Goal: Task Accomplishment & Management: Complete application form

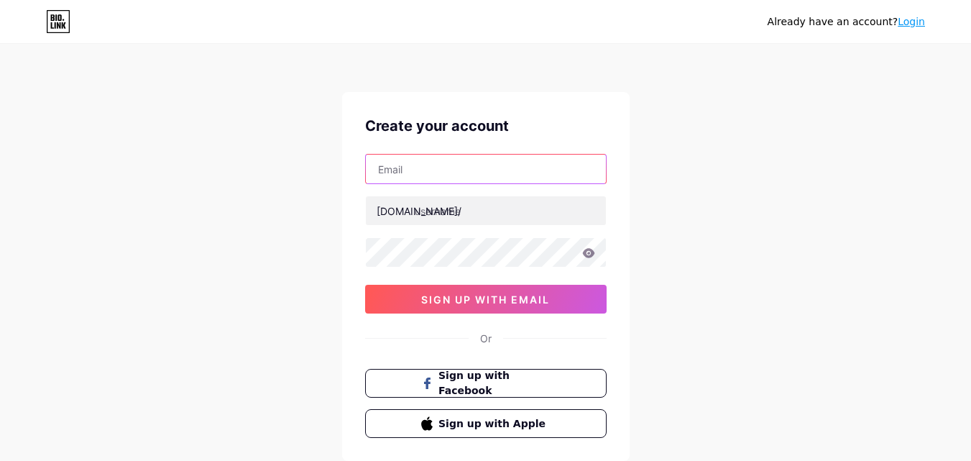
click at [422, 171] on input "text" at bounding box center [486, 168] width 240 height 29
type input "[EMAIL_ADDRESS][DOMAIN_NAME]"
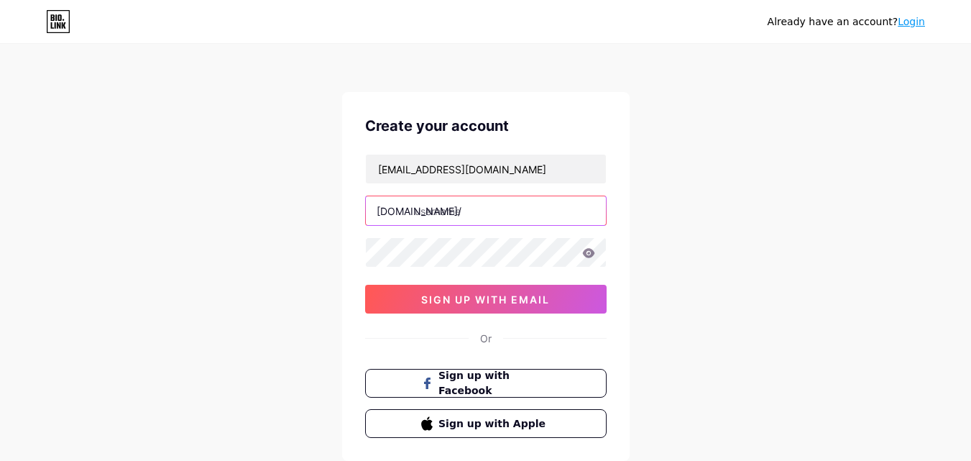
click at [471, 209] on input "text" at bounding box center [486, 210] width 240 height 29
click at [450, 251] on div "[EMAIL_ADDRESS][DOMAIN_NAME] [DOMAIN_NAME]/ commedesgarcons 0cAFcWeA6-ejjHUc8H7…" at bounding box center [485, 234] width 241 height 160
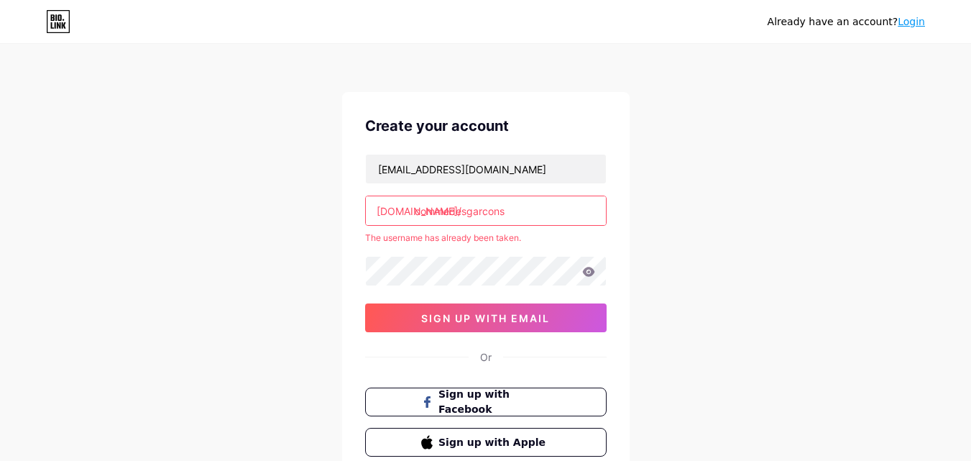
click at [532, 200] on input "commedesgarcons" at bounding box center [486, 210] width 240 height 29
type input "commedesgarcon"
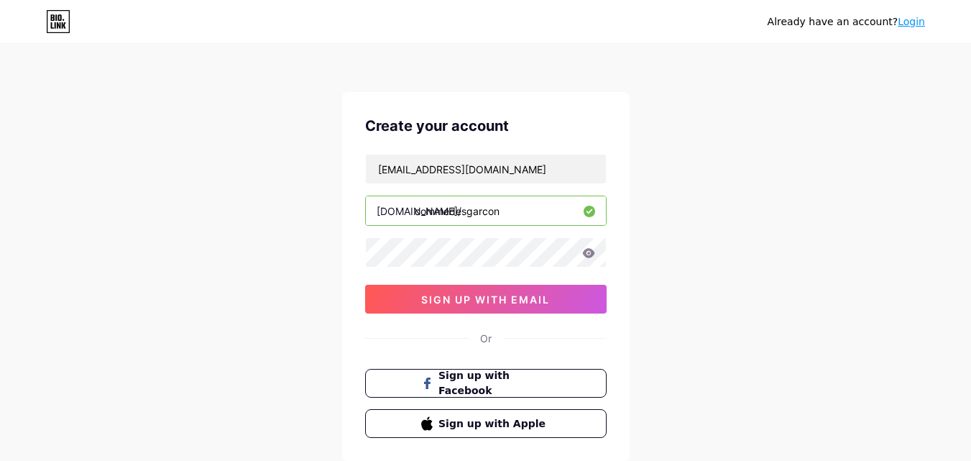
click at [680, 364] on div "Already have an account? Login Create your account [EMAIL_ADDRESS][DOMAIN_NAME]…" at bounding box center [485, 275] width 971 height 550
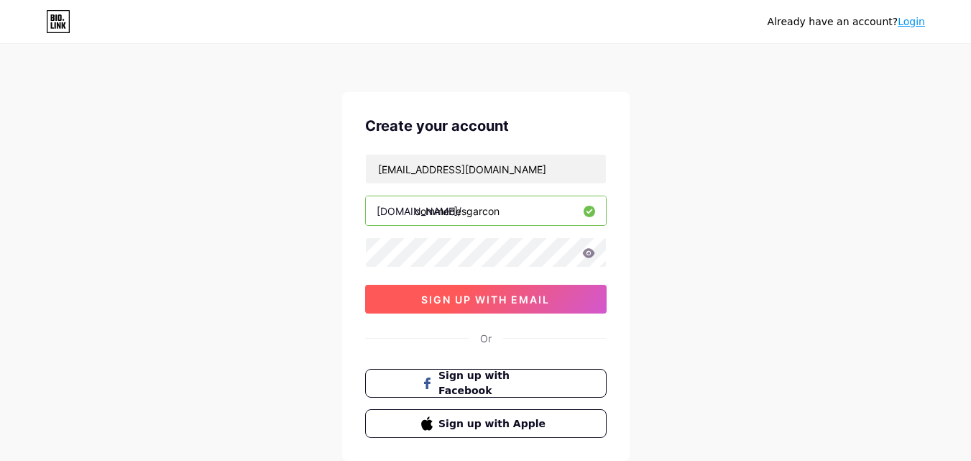
click at [495, 298] on span "sign up with email" at bounding box center [485, 299] width 129 height 12
click at [496, 297] on span "sign up with email" at bounding box center [485, 299] width 129 height 12
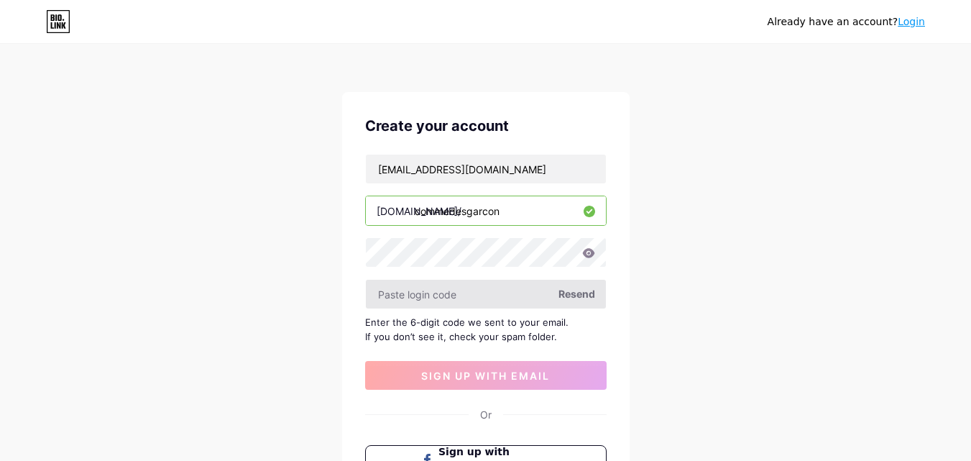
click at [471, 290] on input "text" at bounding box center [486, 293] width 240 height 29
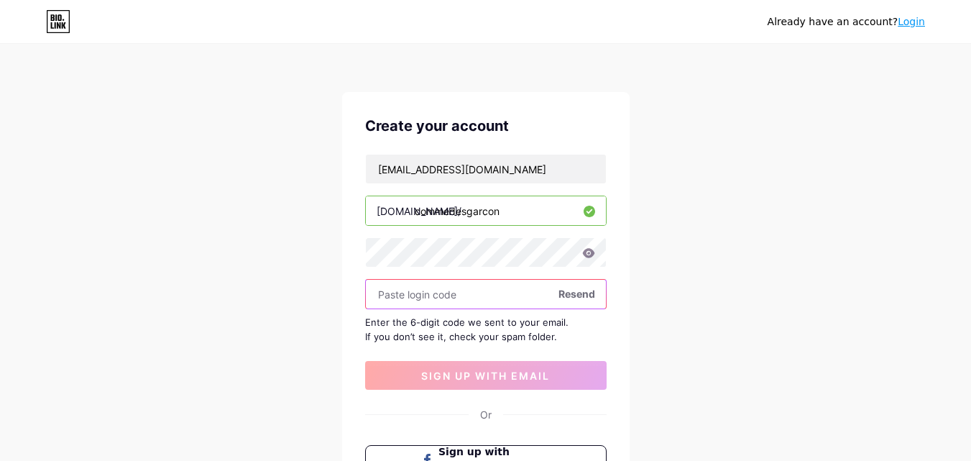
paste input "926070"
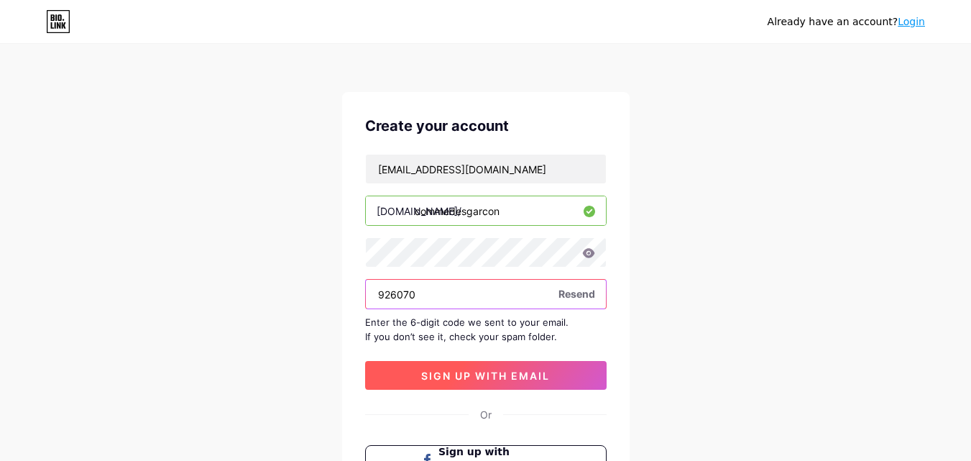
type input "926070"
click at [537, 369] on span "sign up with email" at bounding box center [485, 375] width 129 height 12
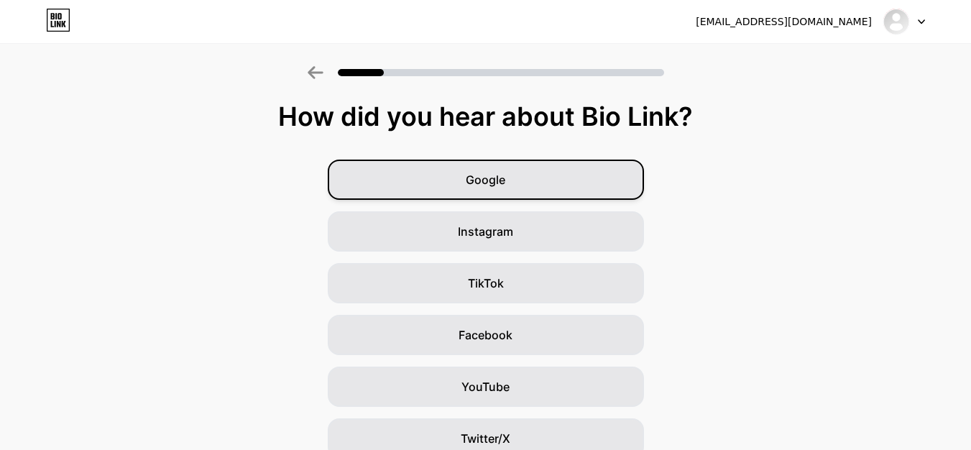
click at [505, 177] on span "Google" at bounding box center [486, 179] width 40 height 17
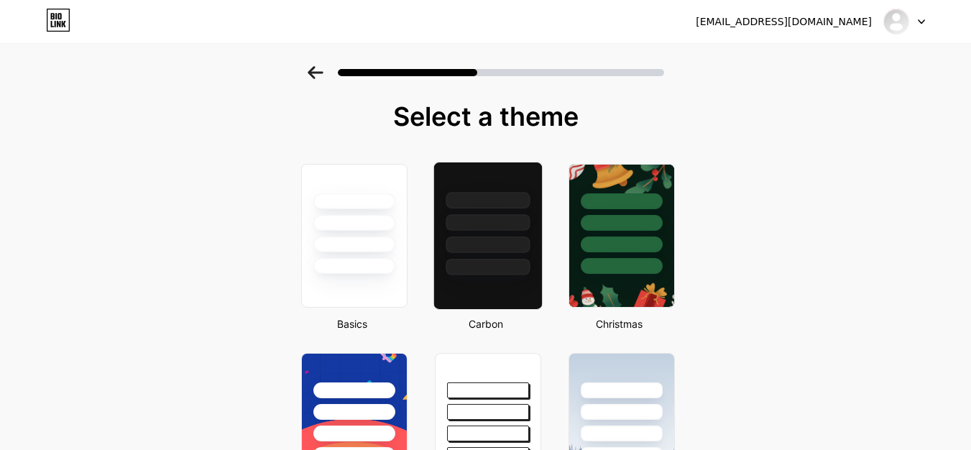
click at [493, 237] on div at bounding box center [487, 244] width 84 height 17
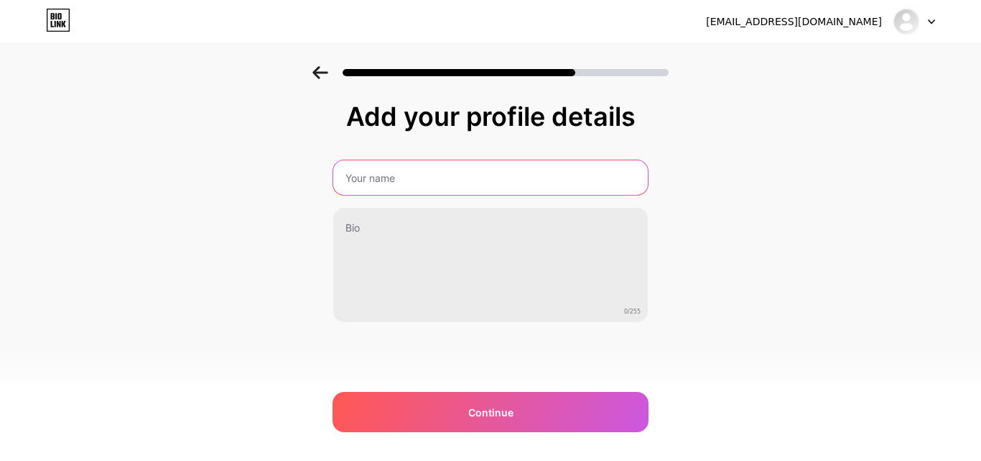
click at [438, 169] on input "text" at bounding box center [490, 177] width 315 height 34
click at [438, 169] on input "text" at bounding box center [491, 177] width 318 height 34
type input "Comme Des Garcons"
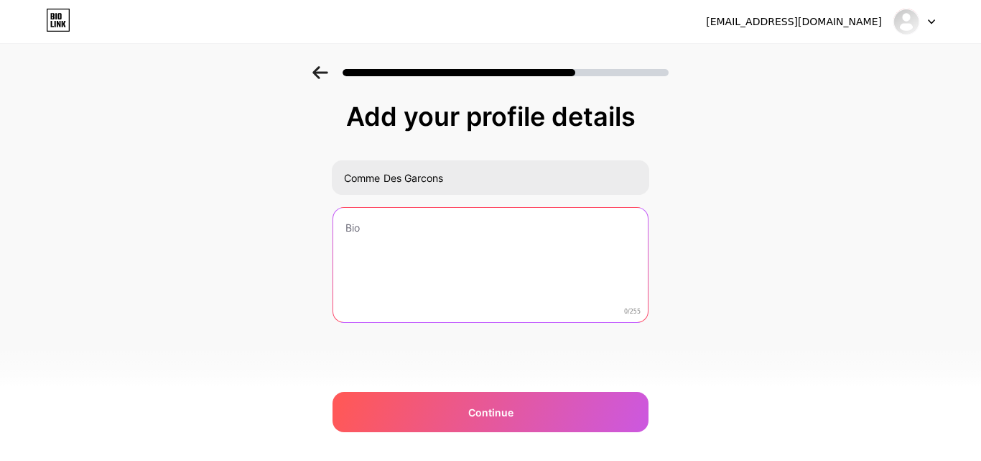
click at [419, 236] on textarea at bounding box center [490, 266] width 315 height 116
click at [473, 241] on textarea at bounding box center [491, 265] width 318 height 117
paste textarea "Comme Des Garçons USA clothing redefines fashion with bold, avant-garde designs…"
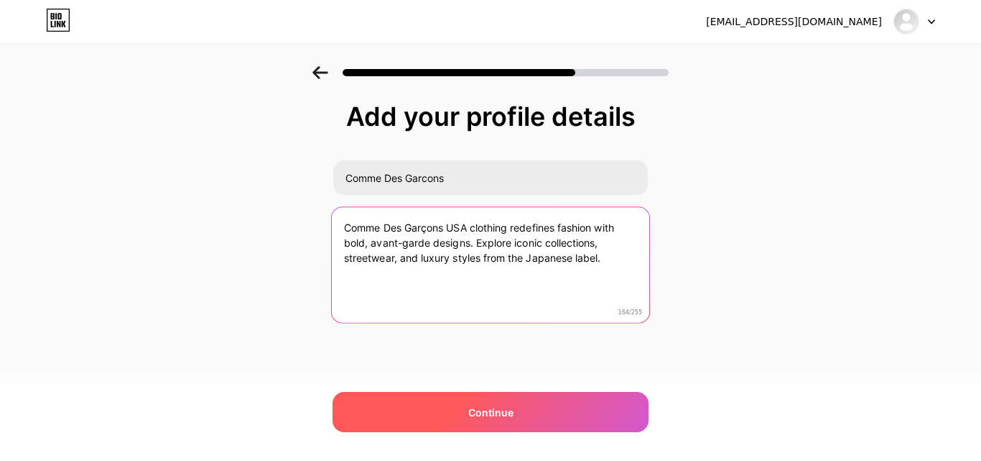
type textarea "Comme Des Garçons USA clothing redefines fashion with bold, avant-garde designs…"
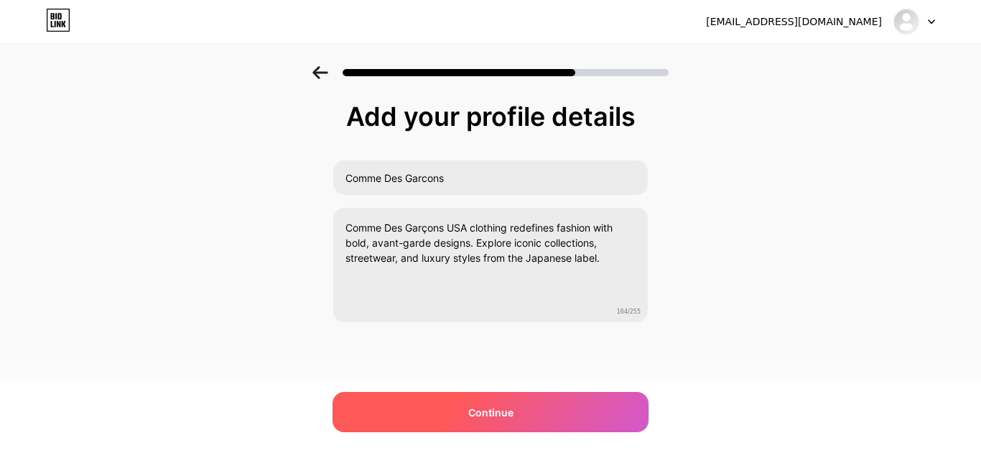
click at [444, 404] on div "Continue" at bounding box center [491, 412] width 316 height 40
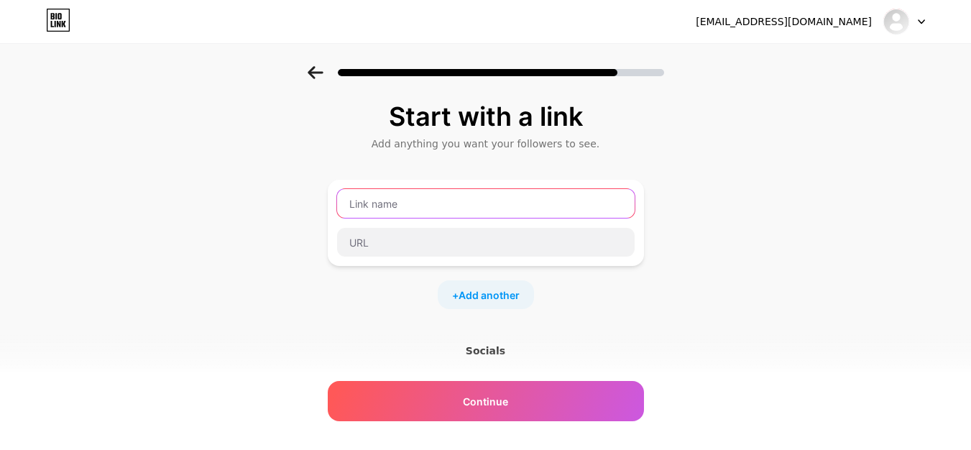
click at [418, 198] on input "text" at bounding box center [485, 203] width 297 height 29
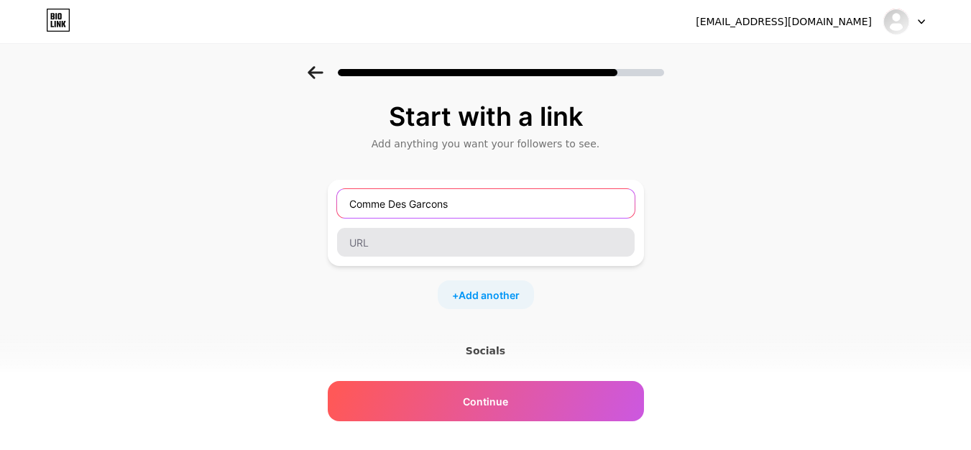
type input "Comme Des Garcons"
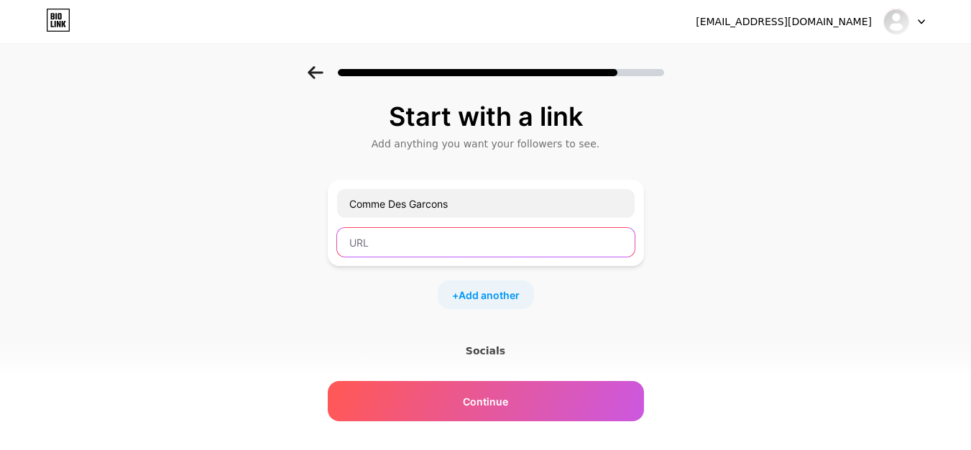
click at [407, 232] on input "text" at bounding box center [485, 242] width 297 height 29
paste input "[URL][DOMAIN_NAME]"
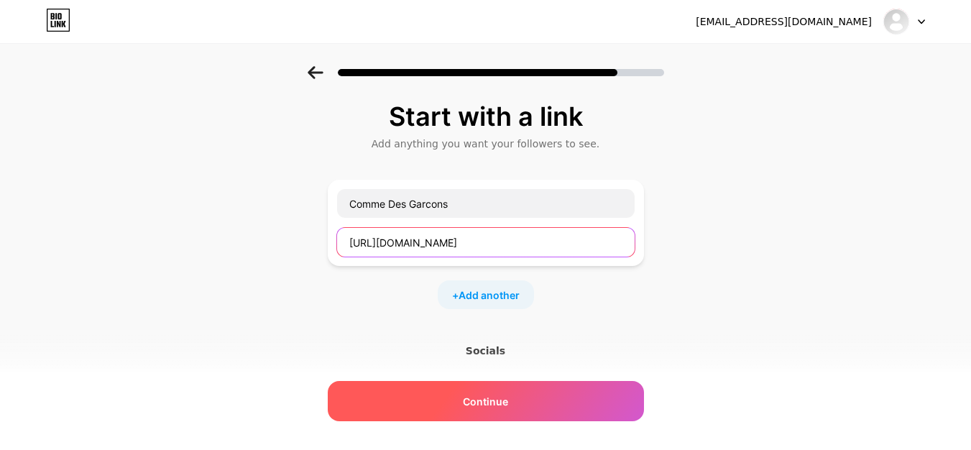
type input "[URL][DOMAIN_NAME]"
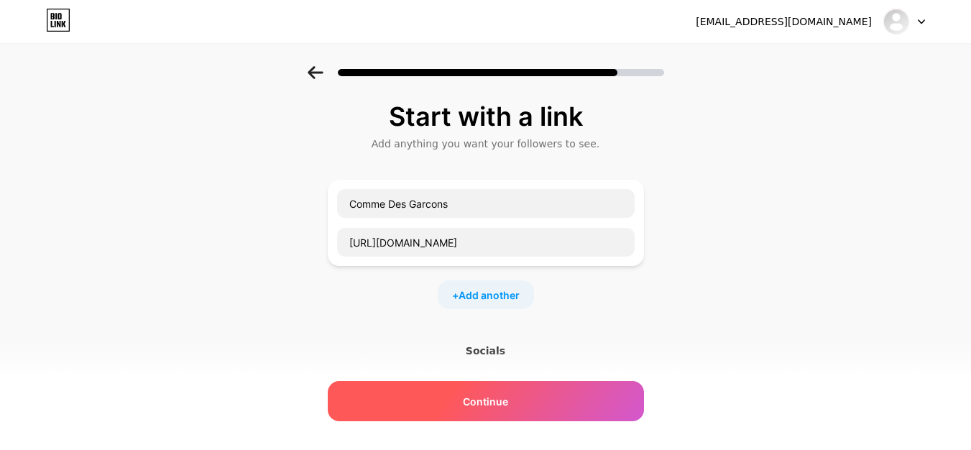
click at [507, 396] on span "Continue" at bounding box center [485, 401] width 45 height 15
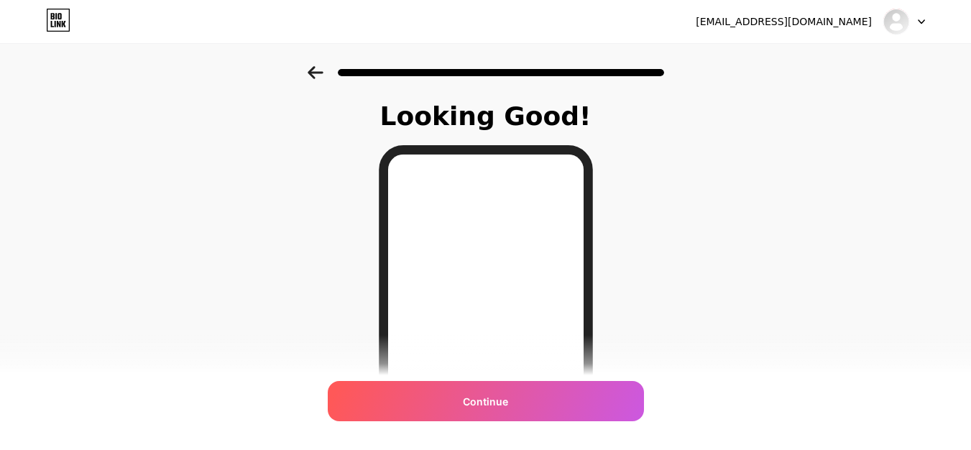
scroll to position [272, 0]
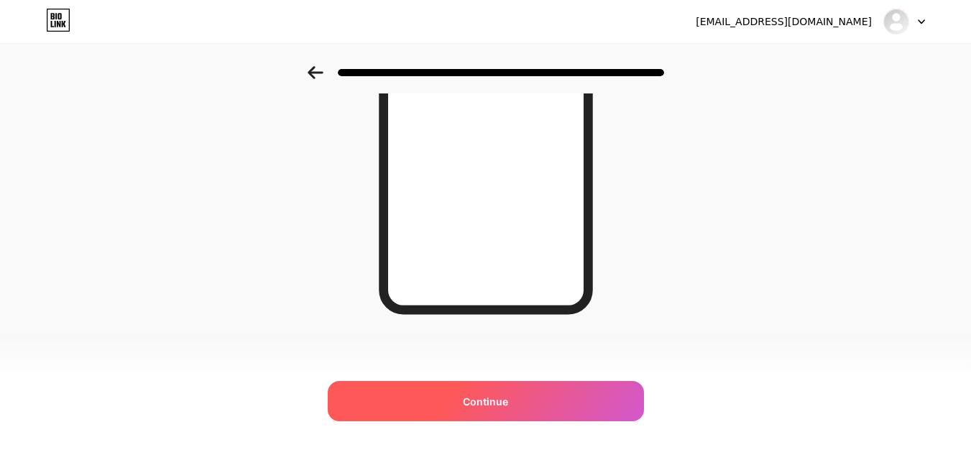
click at [498, 391] on div "Continue" at bounding box center [486, 401] width 316 height 40
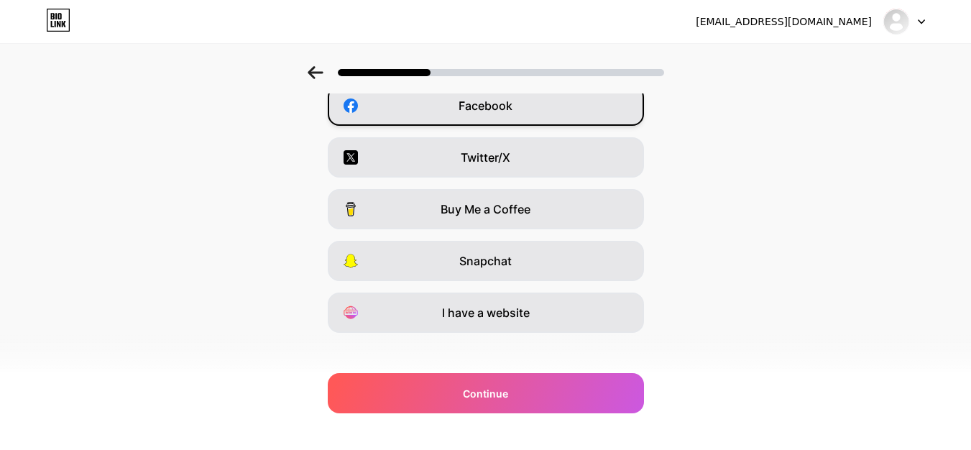
scroll to position [241, 0]
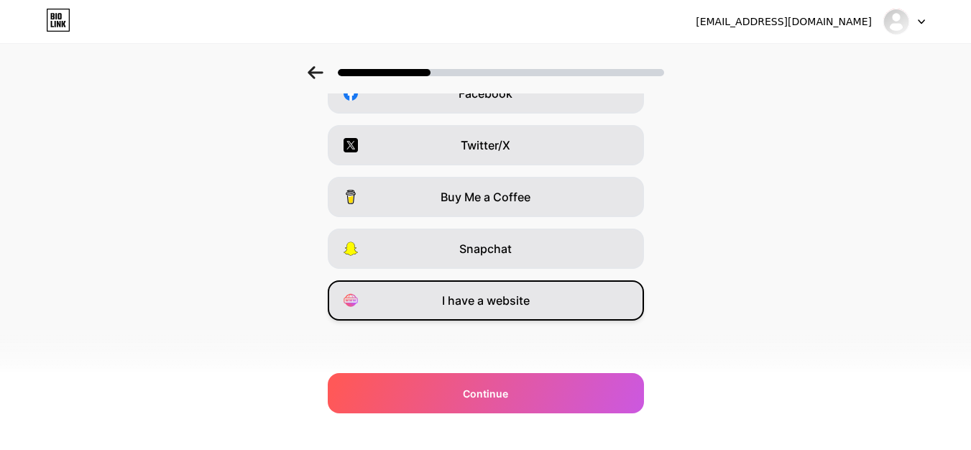
click at [538, 307] on div "I have a website" at bounding box center [486, 300] width 316 height 40
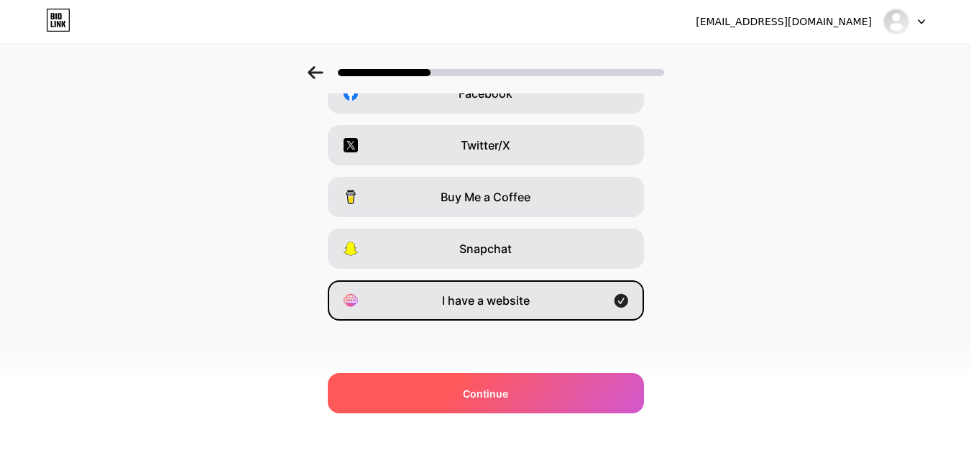
click at [546, 399] on div "Continue" at bounding box center [486, 393] width 316 height 40
click at [527, 389] on div "Continue" at bounding box center [486, 393] width 316 height 40
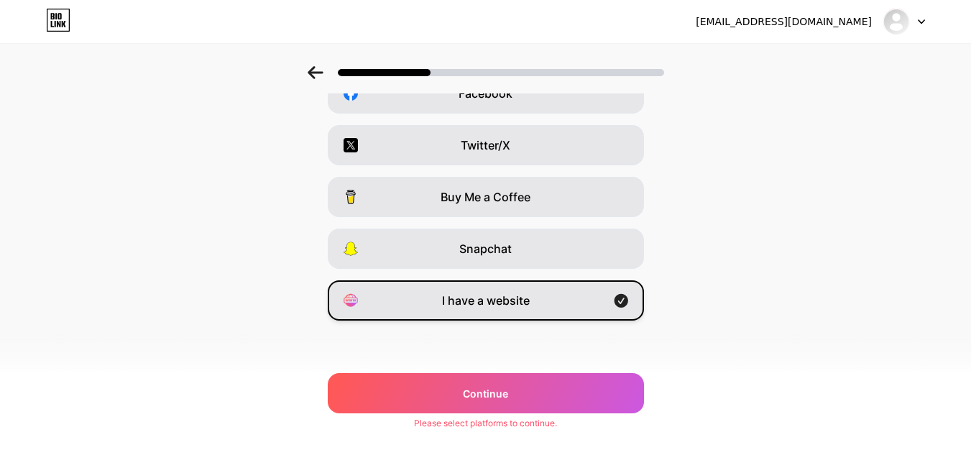
click at [479, 295] on span "I have a website" at bounding box center [486, 300] width 88 height 17
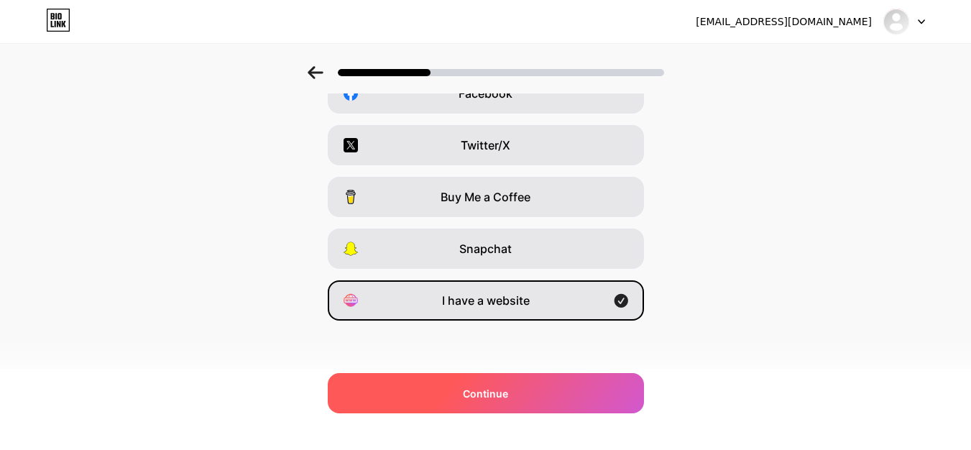
click at [488, 395] on span "Continue" at bounding box center [485, 393] width 45 height 15
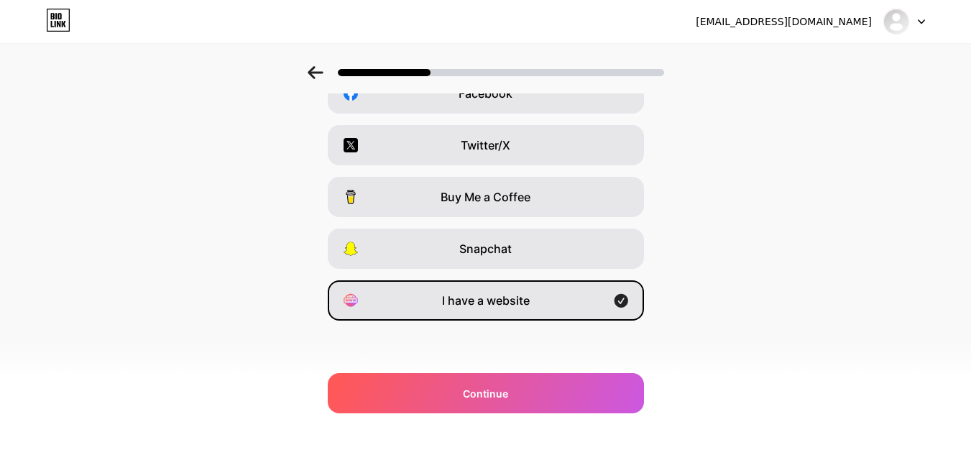
scroll to position [0, 0]
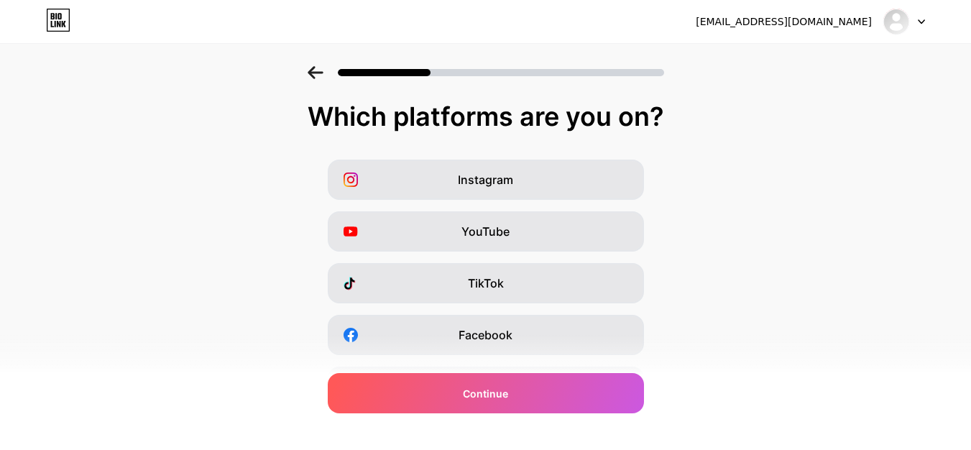
click at [916, 25] on div at bounding box center [904, 22] width 42 height 26
click at [852, 116] on div "Which platforms are you on?" at bounding box center [485, 116] width 942 height 29
click at [60, 10] on icon at bounding box center [58, 20] width 24 height 23
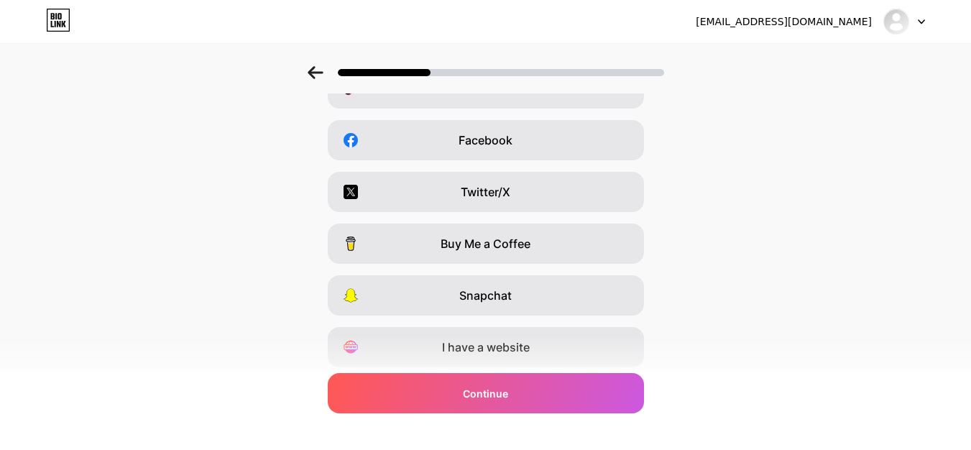
scroll to position [241, 0]
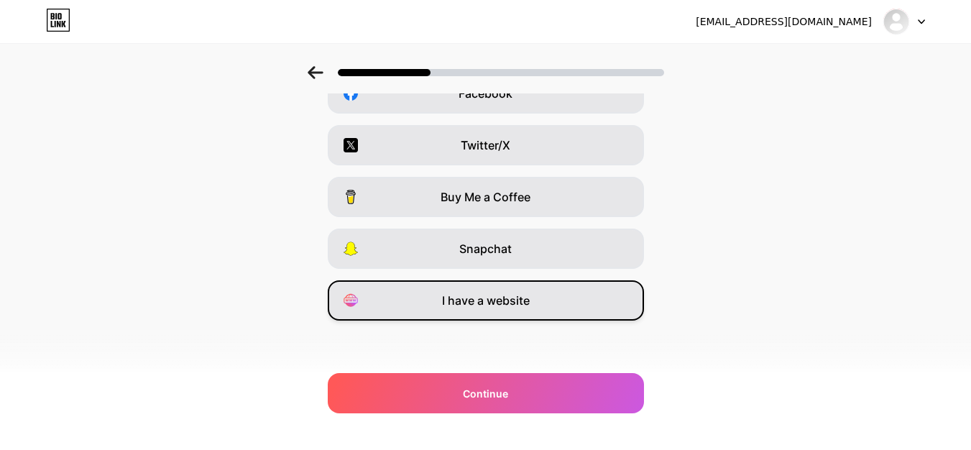
click at [503, 291] on div "I have a website" at bounding box center [486, 300] width 316 height 40
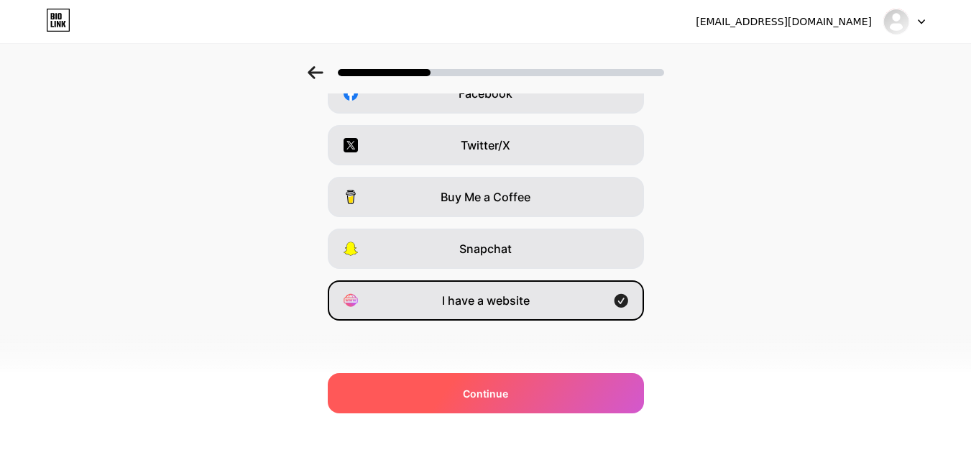
click at [508, 392] on span "Continue" at bounding box center [485, 393] width 45 height 15
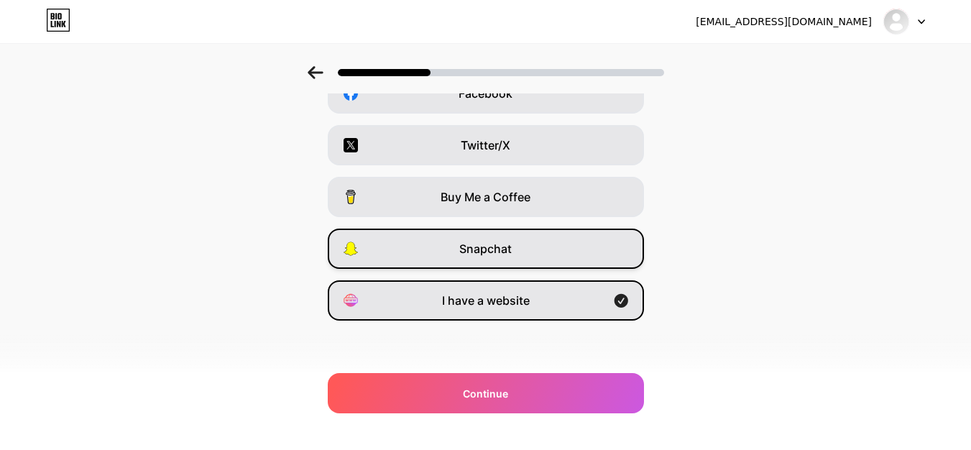
click at [531, 256] on div "Snapchat" at bounding box center [486, 248] width 316 height 40
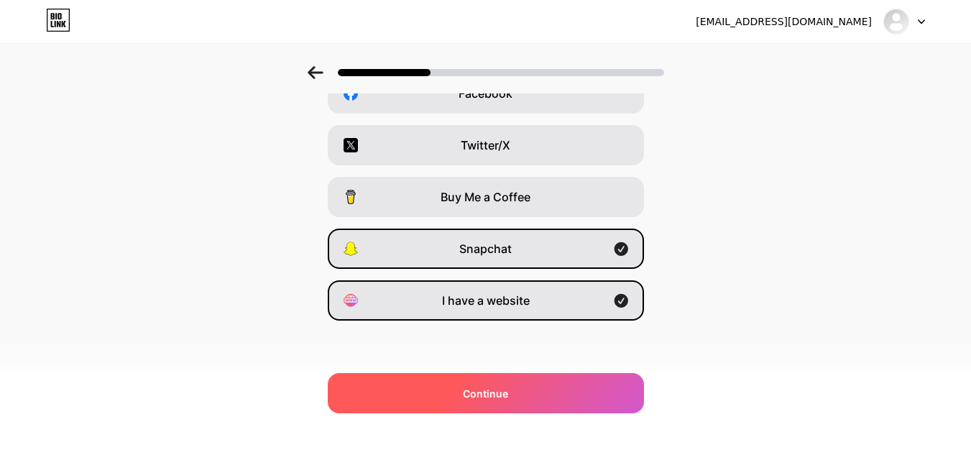
click at [513, 381] on div "Continue" at bounding box center [486, 393] width 316 height 40
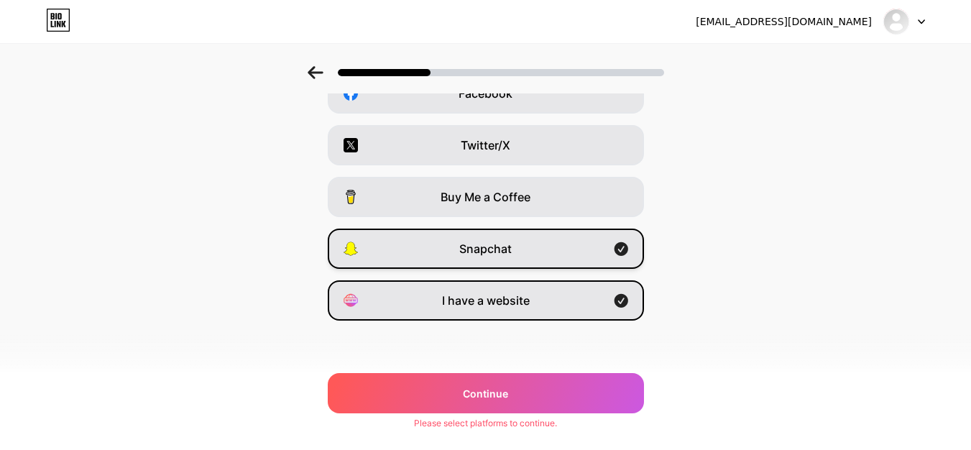
click at [532, 249] on div "Snapchat" at bounding box center [486, 248] width 316 height 40
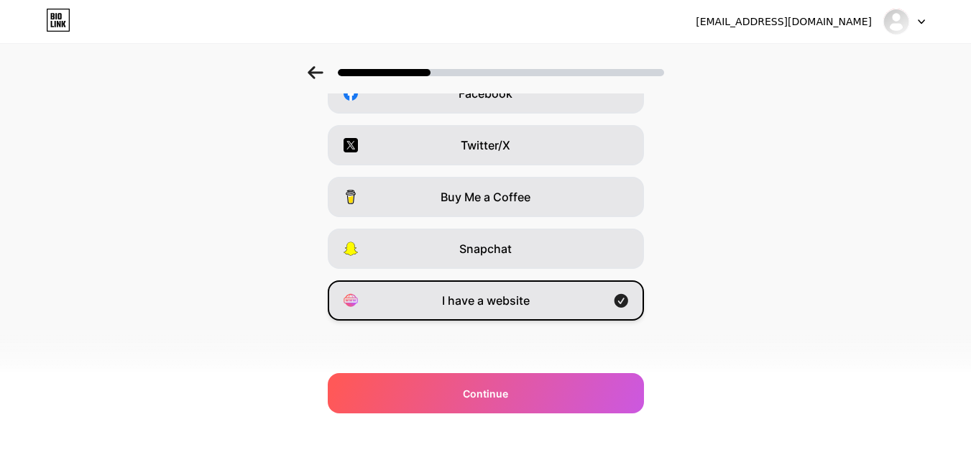
click at [530, 304] on span "I have a website" at bounding box center [486, 300] width 88 height 17
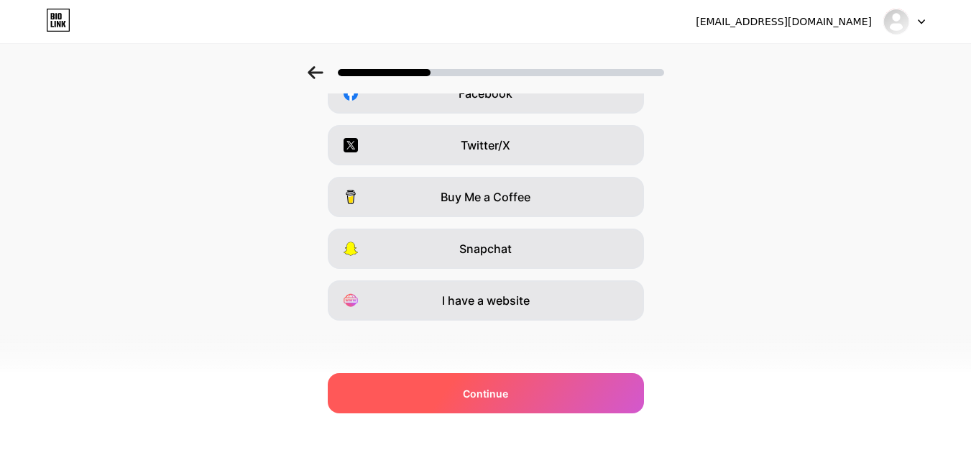
click at [519, 392] on div "Continue" at bounding box center [486, 393] width 316 height 40
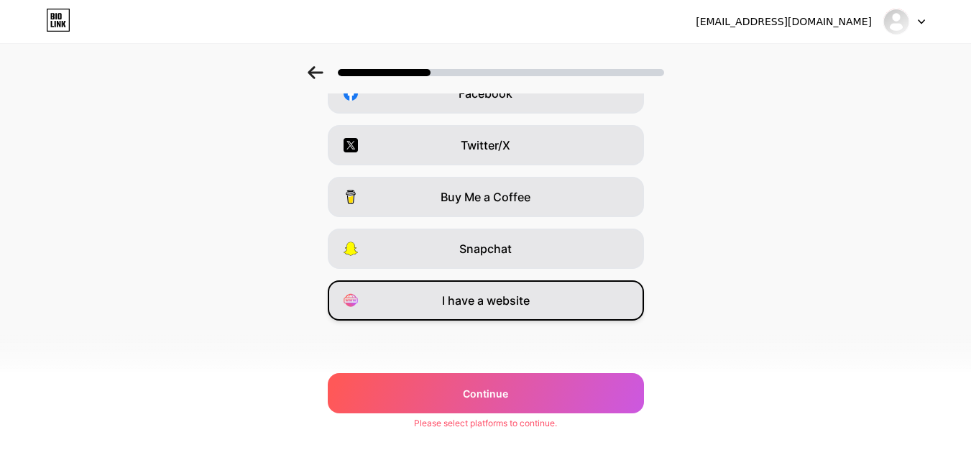
click at [506, 291] on div "I have a website" at bounding box center [486, 300] width 316 height 40
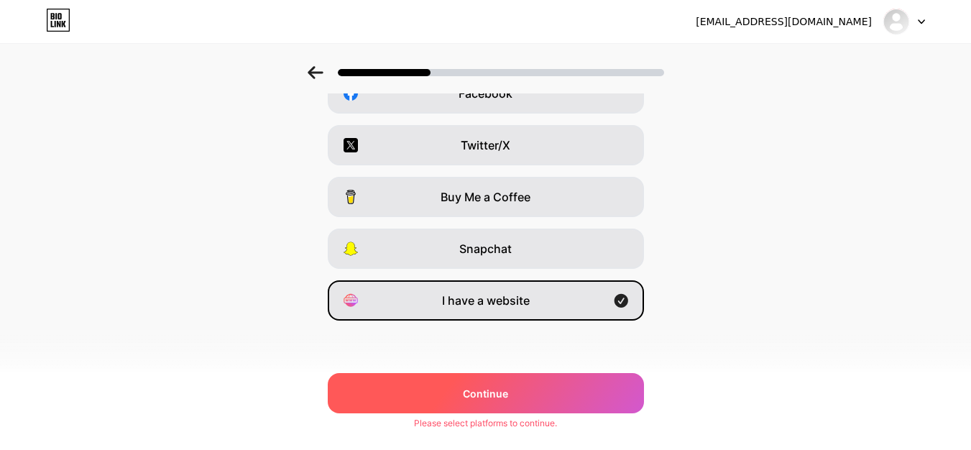
click at [508, 387] on span "Continue" at bounding box center [485, 393] width 45 height 15
click at [513, 384] on div "Continue" at bounding box center [486, 393] width 316 height 40
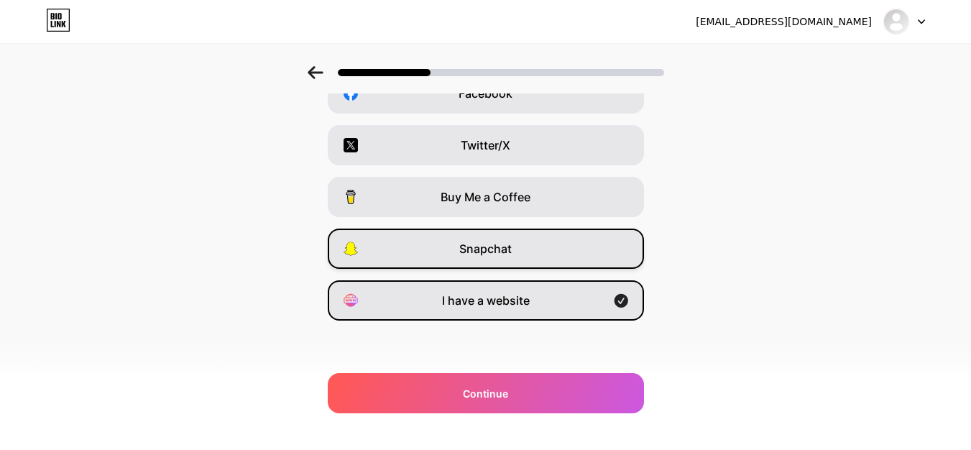
scroll to position [0, 0]
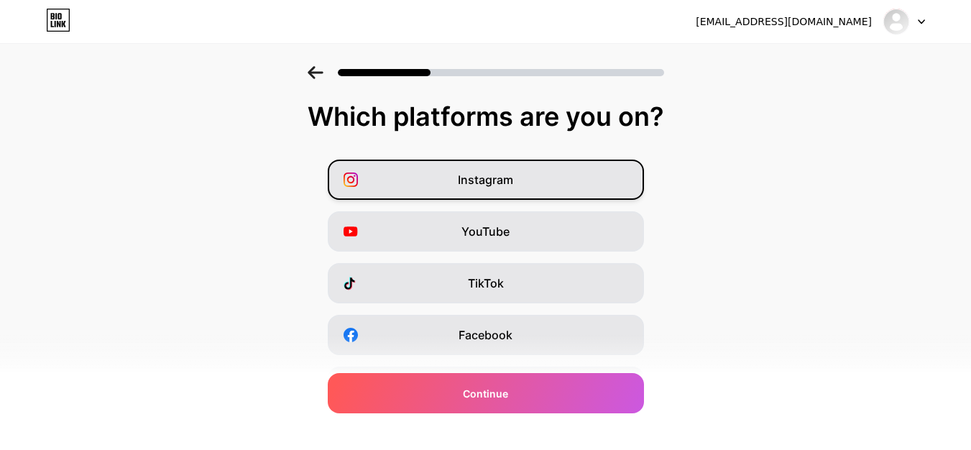
click at [527, 187] on div "Instagram" at bounding box center [486, 180] width 316 height 40
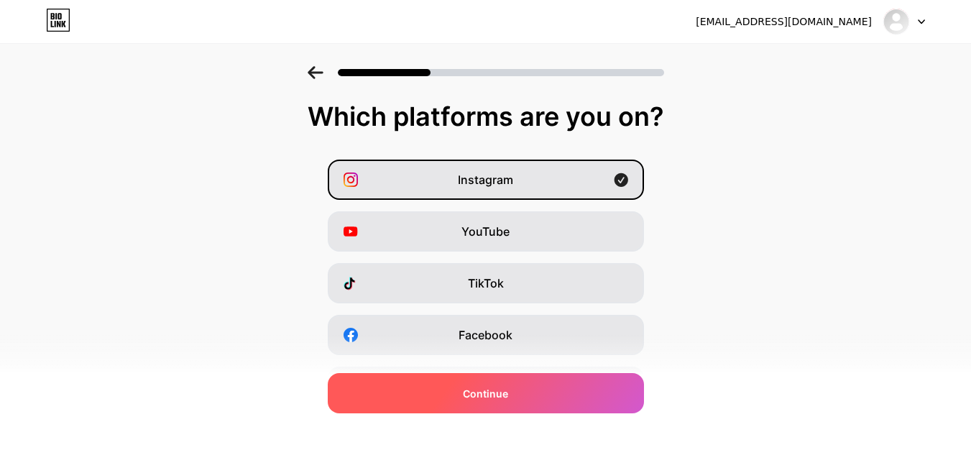
click at [517, 391] on div "Continue" at bounding box center [486, 393] width 316 height 40
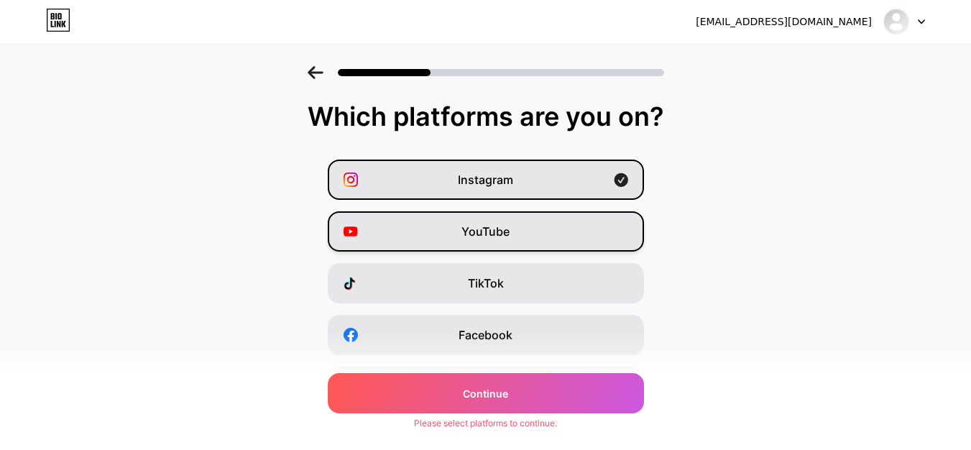
click at [507, 221] on div "YouTube" at bounding box center [486, 231] width 316 height 40
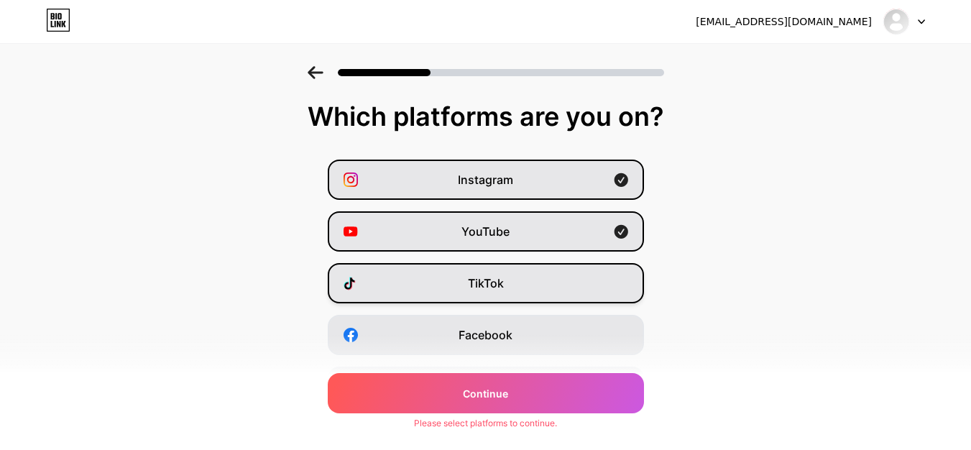
click at [504, 279] on span "TikTok" at bounding box center [486, 282] width 36 height 17
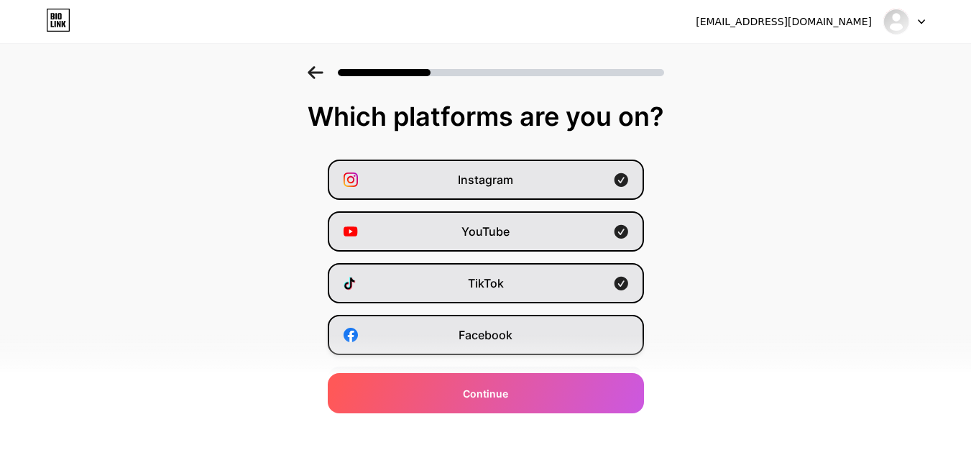
click at [501, 340] on span "Facebook" at bounding box center [485, 334] width 54 height 17
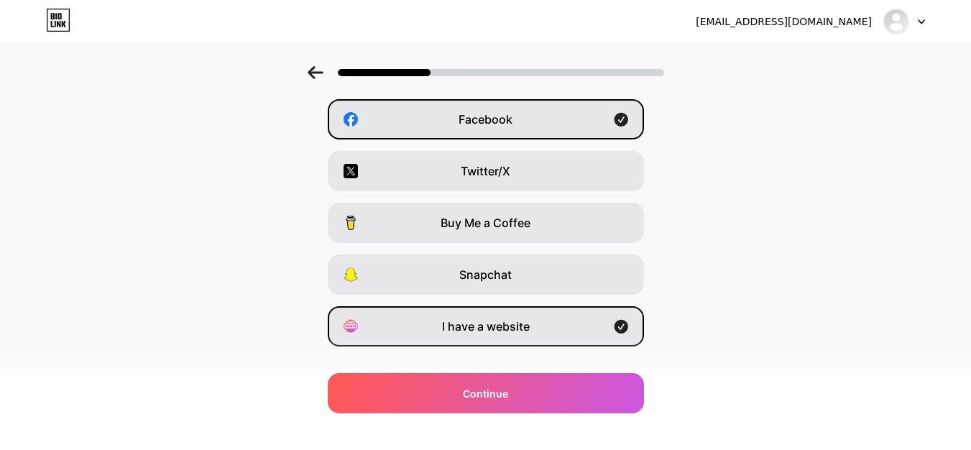
scroll to position [241, 0]
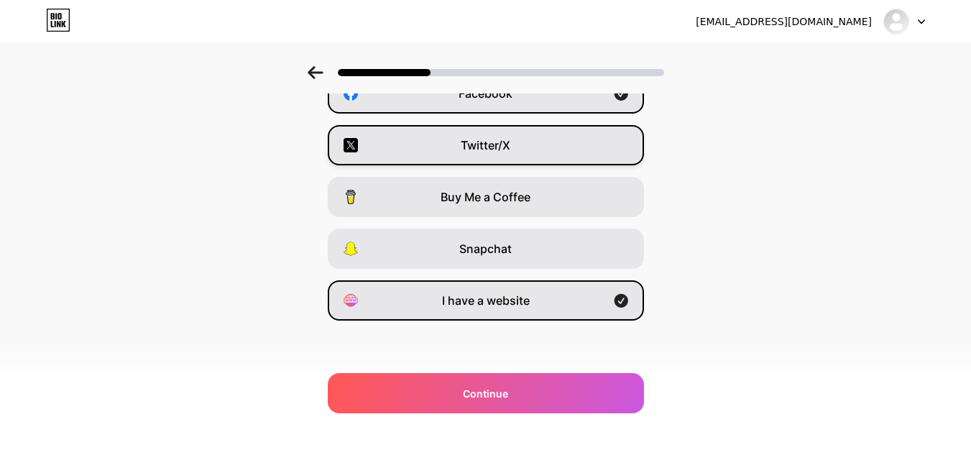
click at [542, 144] on div "Twitter/X" at bounding box center [486, 145] width 316 height 40
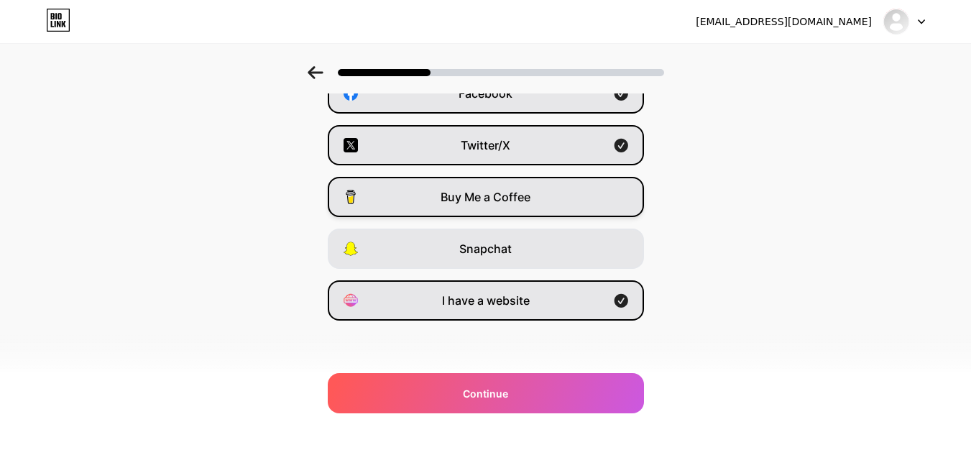
click at [534, 179] on div "Buy Me a Coffee" at bounding box center [486, 197] width 316 height 40
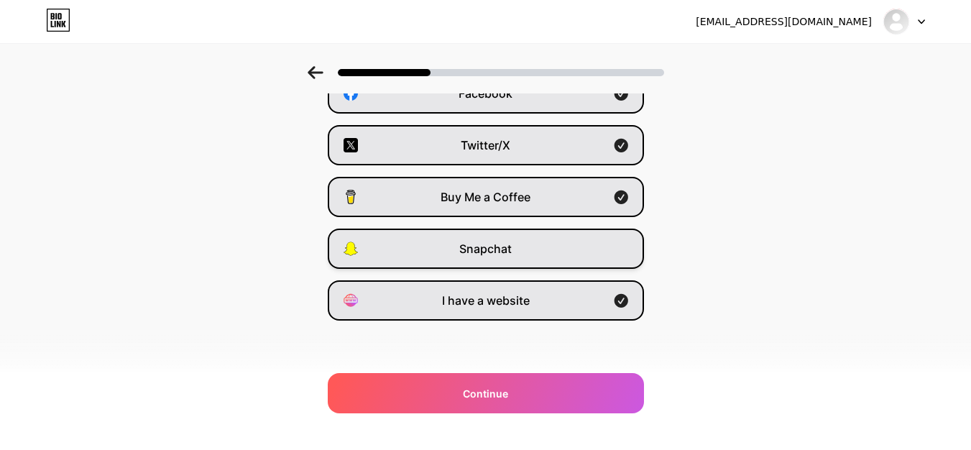
click at [538, 242] on div "Snapchat" at bounding box center [486, 248] width 316 height 40
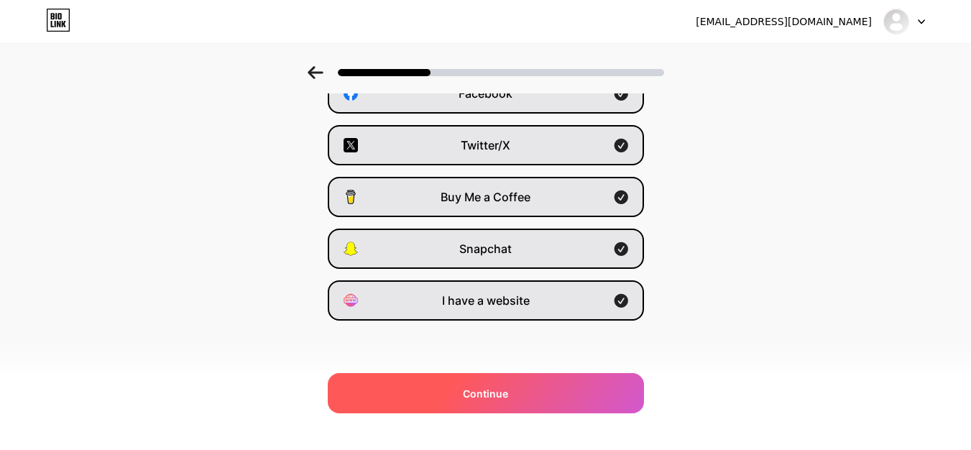
click at [503, 394] on span "Continue" at bounding box center [485, 393] width 45 height 15
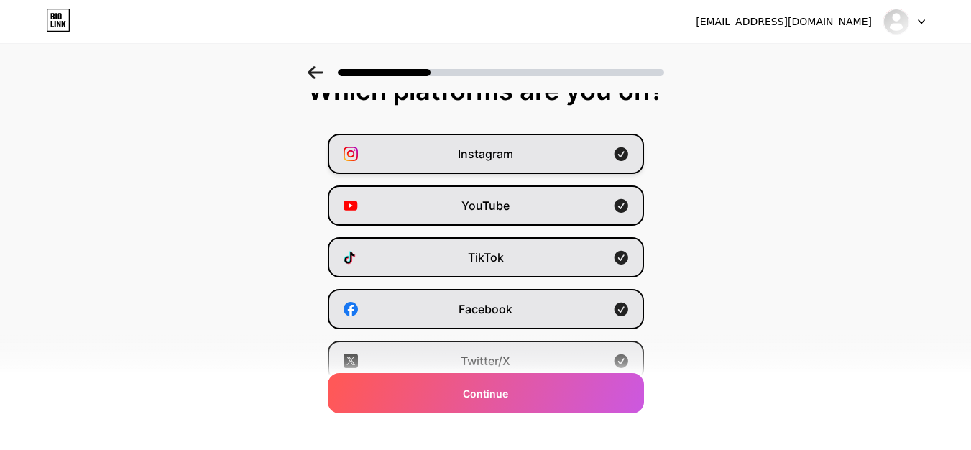
scroll to position [0, 0]
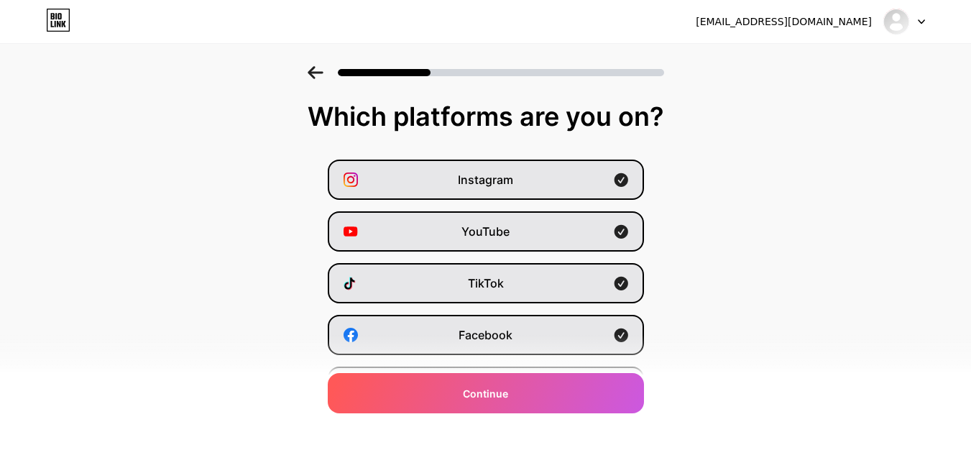
click at [922, 22] on icon at bounding box center [921, 22] width 6 height 4
click at [894, 24] on img at bounding box center [895, 21] width 23 height 23
click at [63, 16] on icon at bounding box center [58, 20] width 24 height 23
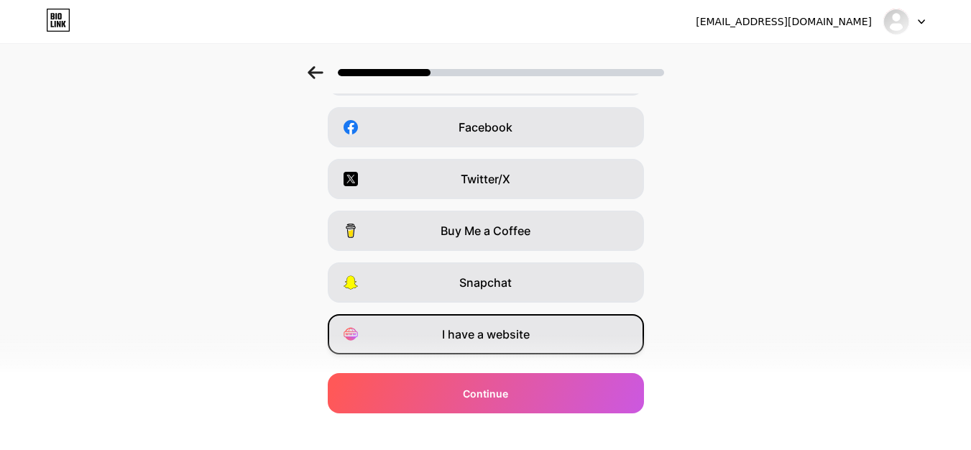
scroll to position [241, 0]
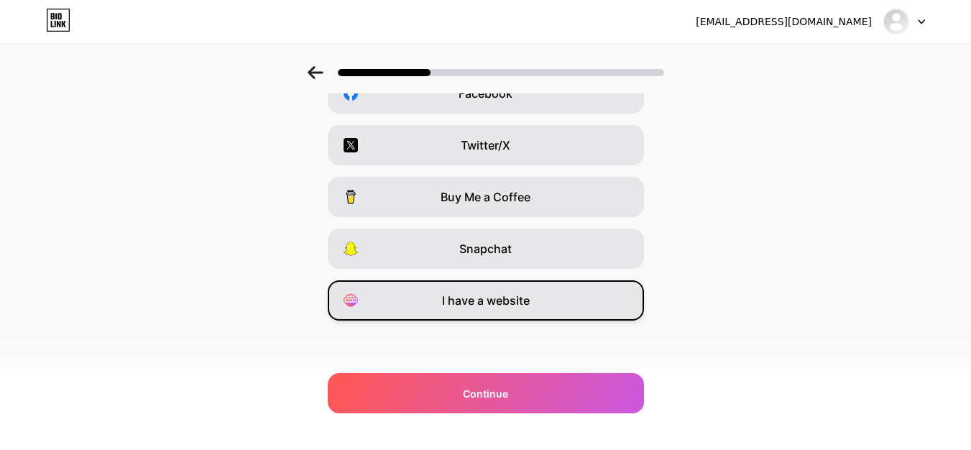
click at [515, 295] on span "I have a website" at bounding box center [486, 300] width 88 height 17
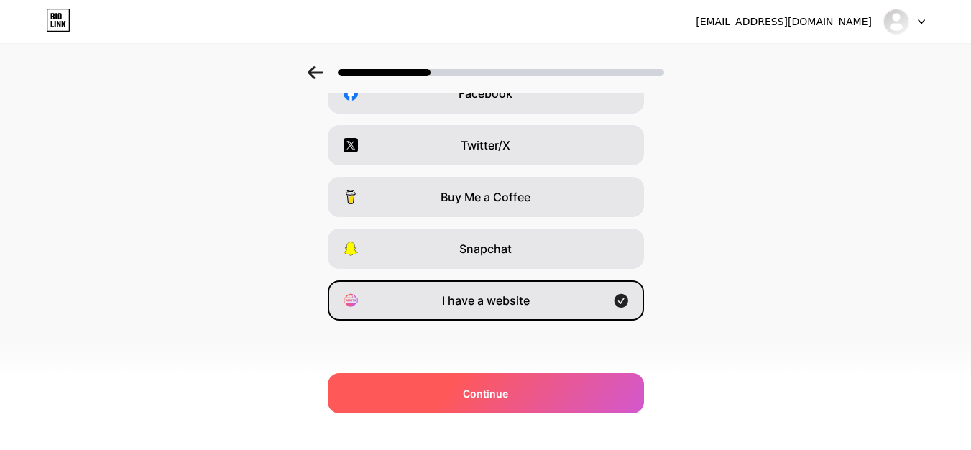
click at [514, 402] on div "Continue" at bounding box center [486, 393] width 316 height 40
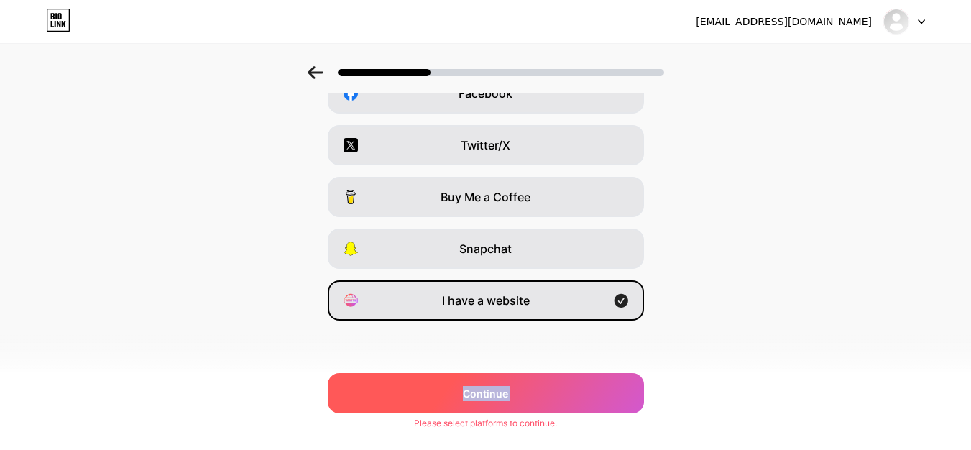
click at [514, 402] on div "Continue" at bounding box center [486, 393] width 316 height 40
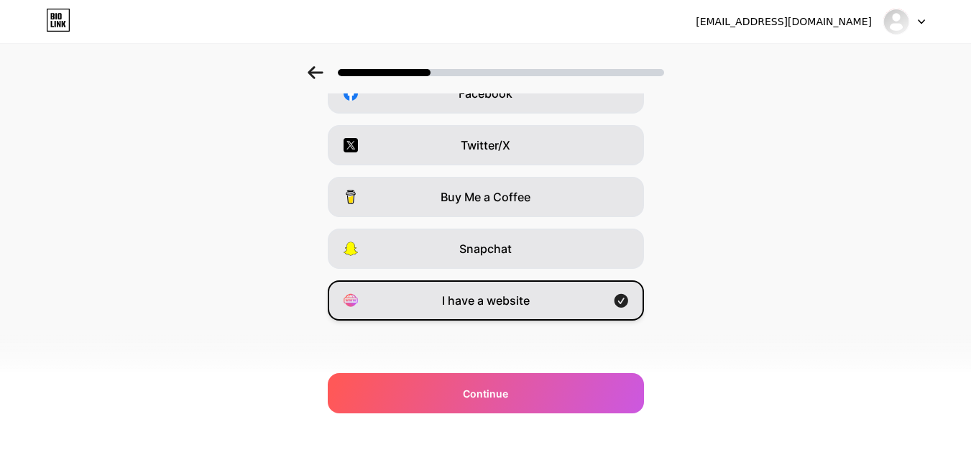
click at [484, 296] on span "I have a website" at bounding box center [486, 300] width 88 height 17
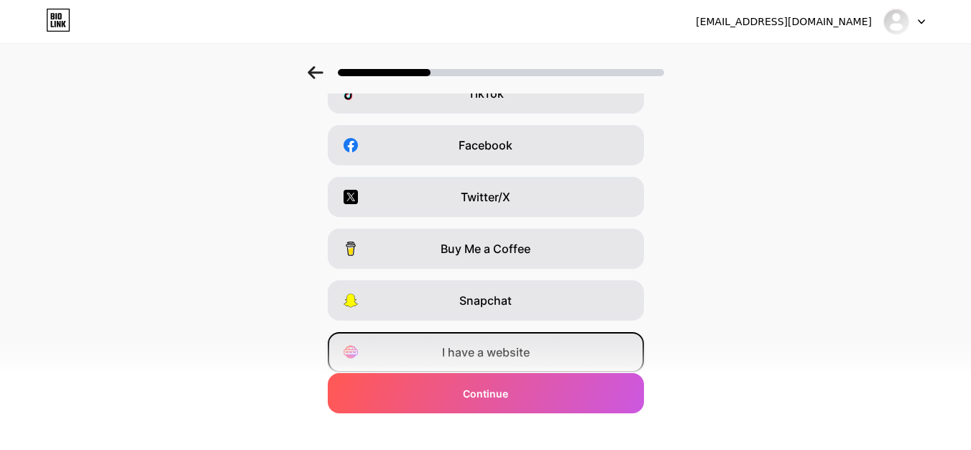
scroll to position [241, 0]
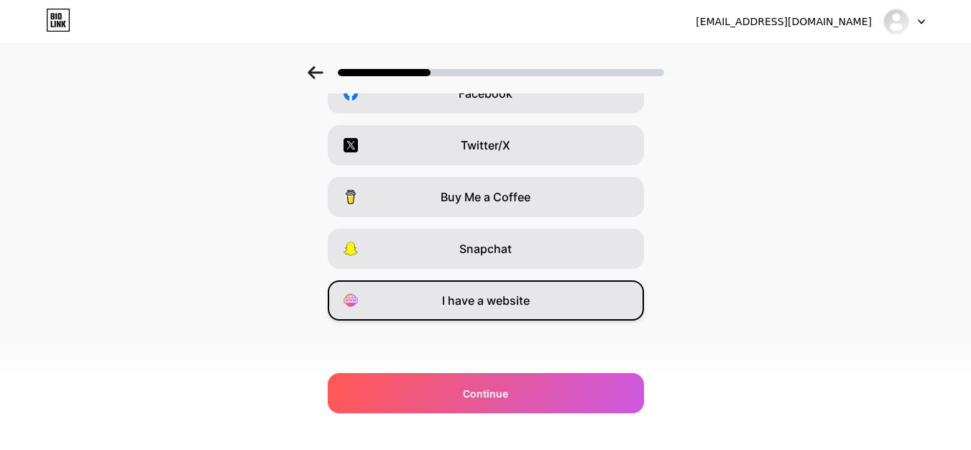
click at [514, 300] on span "I have a website" at bounding box center [486, 300] width 88 height 17
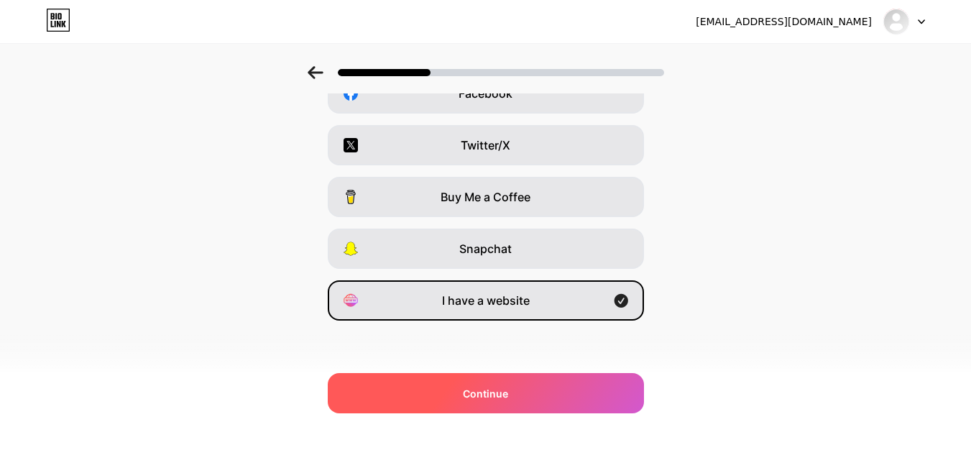
click at [547, 403] on div "Continue" at bounding box center [486, 393] width 316 height 40
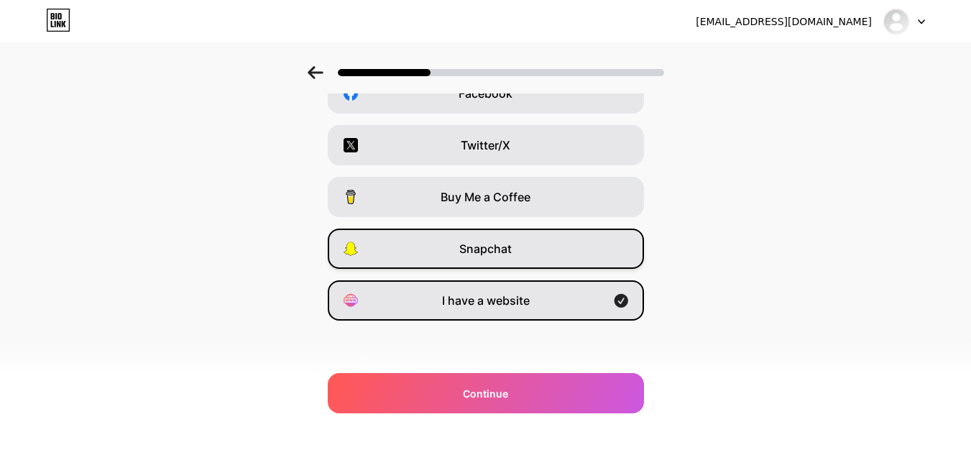
click at [536, 252] on div "Snapchat" at bounding box center [486, 248] width 316 height 40
click at [546, 251] on div "Snapchat" at bounding box center [486, 248] width 316 height 40
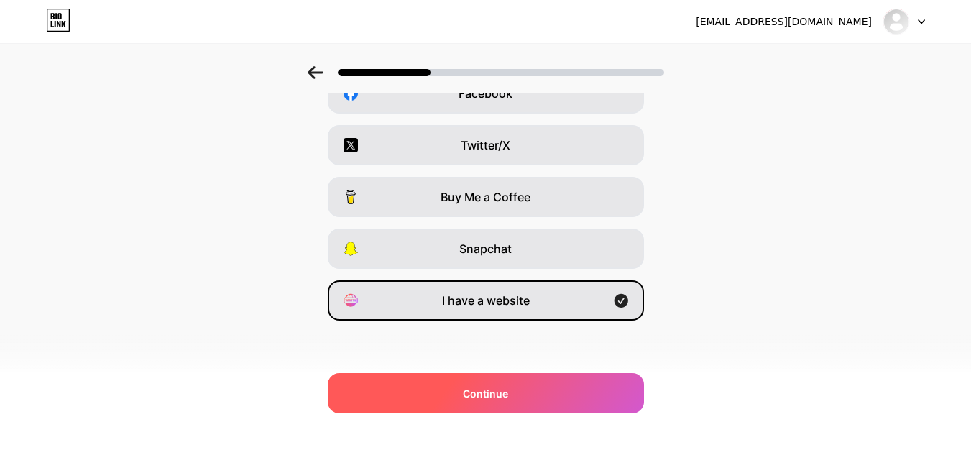
click at [562, 400] on div "Continue" at bounding box center [486, 393] width 316 height 40
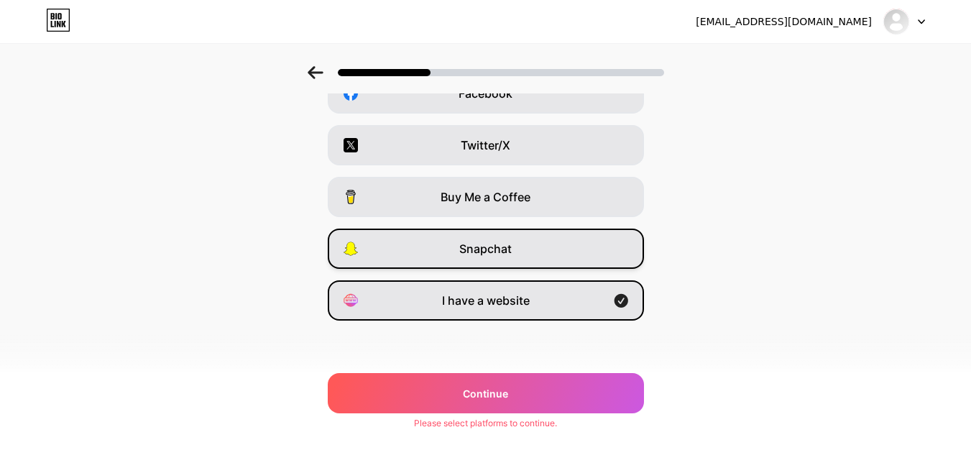
click at [530, 248] on div "Snapchat" at bounding box center [486, 248] width 316 height 40
click at [547, 245] on div "Snapchat" at bounding box center [486, 248] width 316 height 40
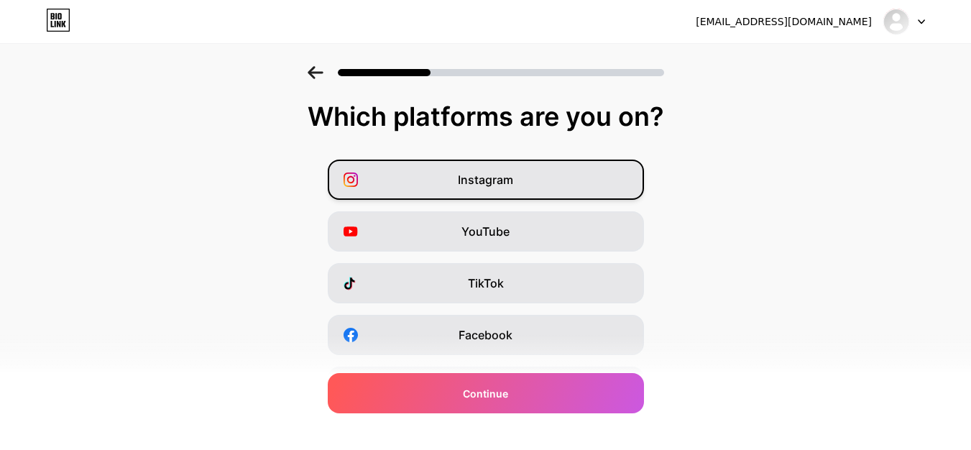
click at [539, 192] on div "Instagram" at bounding box center [486, 180] width 316 height 40
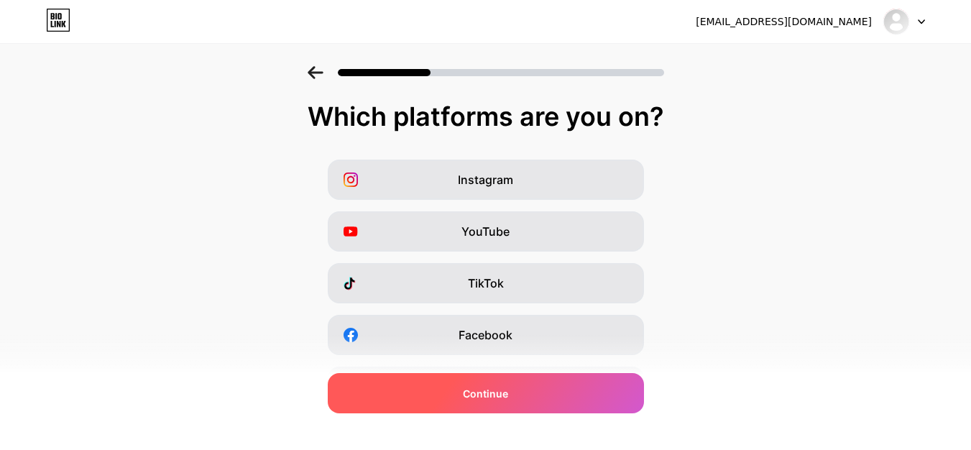
click at [564, 392] on div "Continue" at bounding box center [486, 393] width 316 height 40
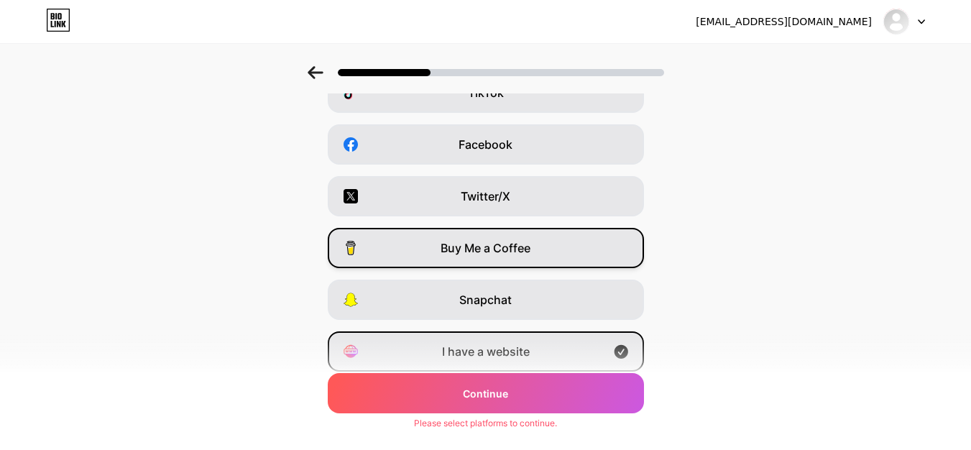
scroll to position [241, 0]
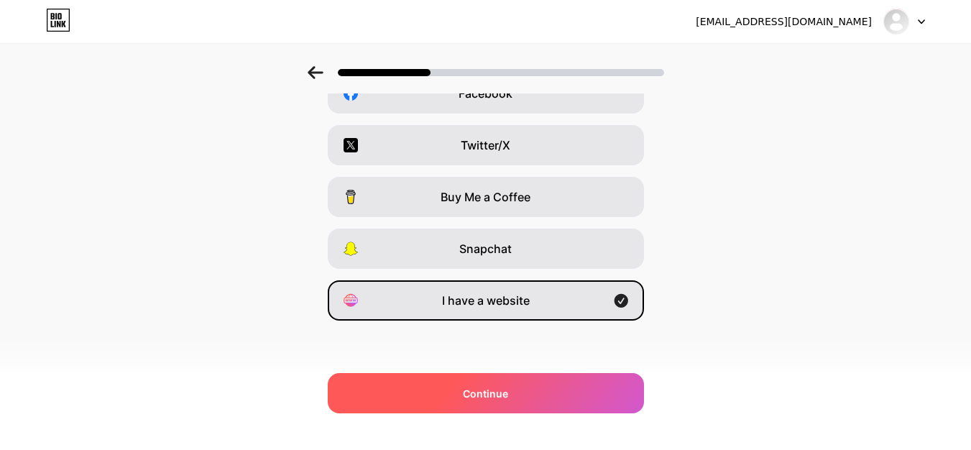
click at [550, 389] on div "Continue" at bounding box center [486, 393] width 316 height 40
click at [549, 382] on div "Continue" at bounding box center [486, 393] width 316 height 40
click at [547, 378] on div "Continue" at bounding box center [486, 393] width 316 height 40
click at [508, 389] on span "Continue" at bounding box center [485, 393] width 45 height 15
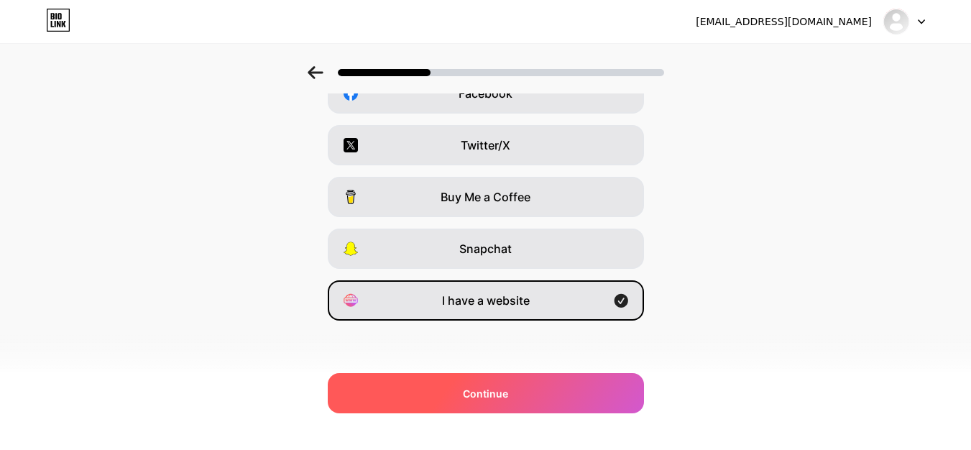
click at [526, 385] on div "Continue" at bounding box center [486, 393] width 316 height 40
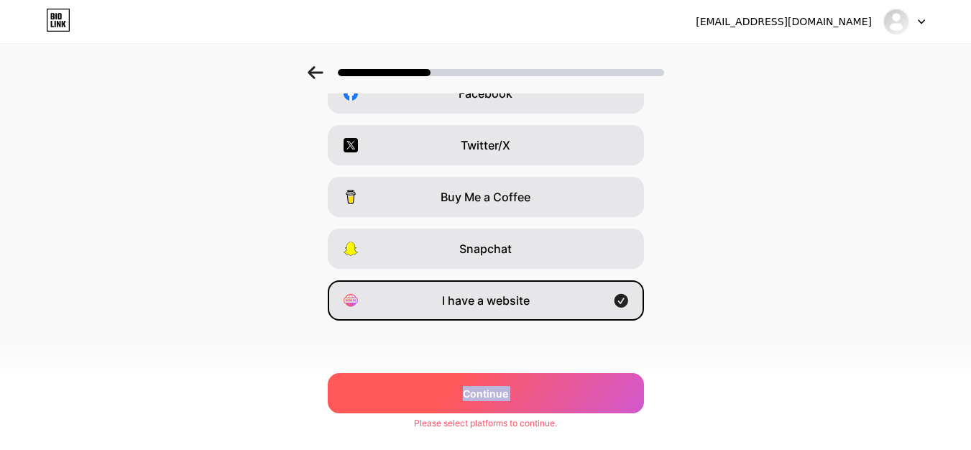
click at [525, 385] on div "Continue" at bounding box center [486, 393] width 316 height 40
click at [547, 388] on div "Continue" at bounding box center [486, 393] width 316 height 40
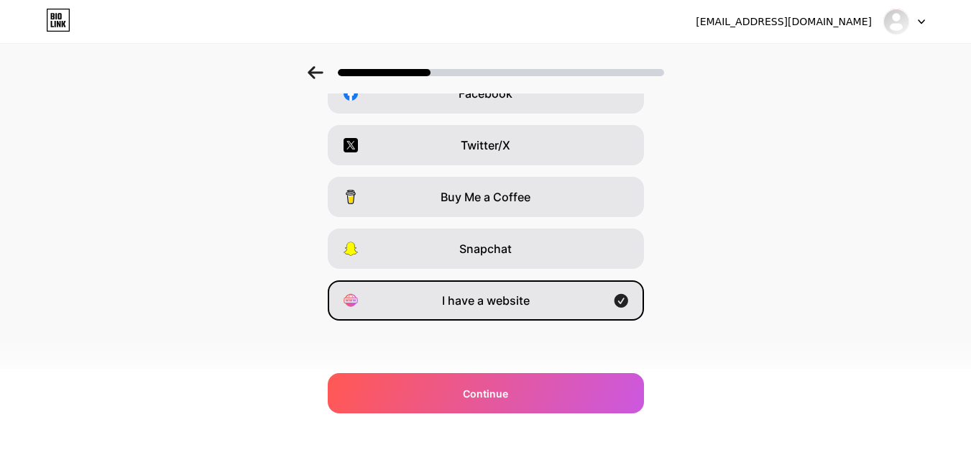
click at [711, 338] on div "Which platforms are you on? Instagram YouTube TikTok Facebook Twitter/X Buy Me …" at bounding box center [485, 127] width 971 height 532
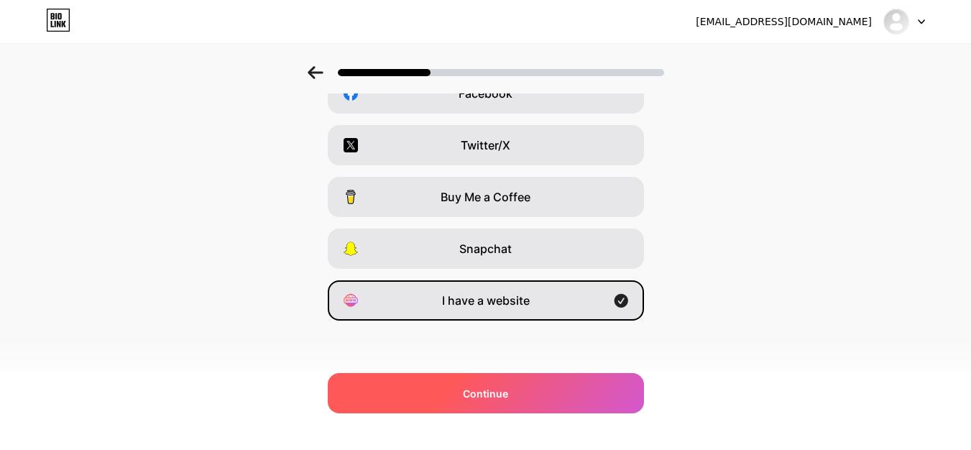
click at [550, 389] on div "Continue" at bounding box center [486, 393] width 316 height 40
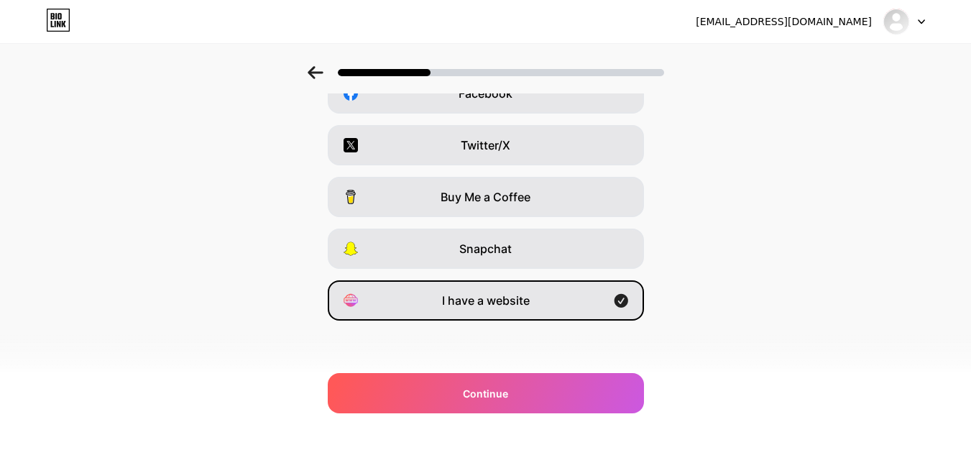
click at [539, 356] on div "Which platforms are you on? Instagram YouTube TikTok Facebook Twitter/X Buy Me …" at bounding box center [485, 127] width 971 height 532
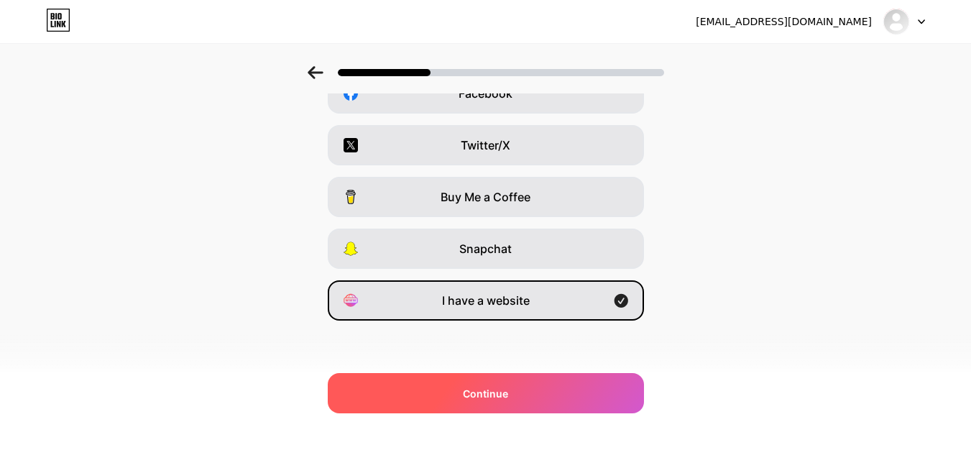
click at [547, 396] on div "Continue" at bounding box center [486, 393] width 316 height 40
click at [565, 388] on div "Continue" at bounding box center [486, 393] width 316 height 40
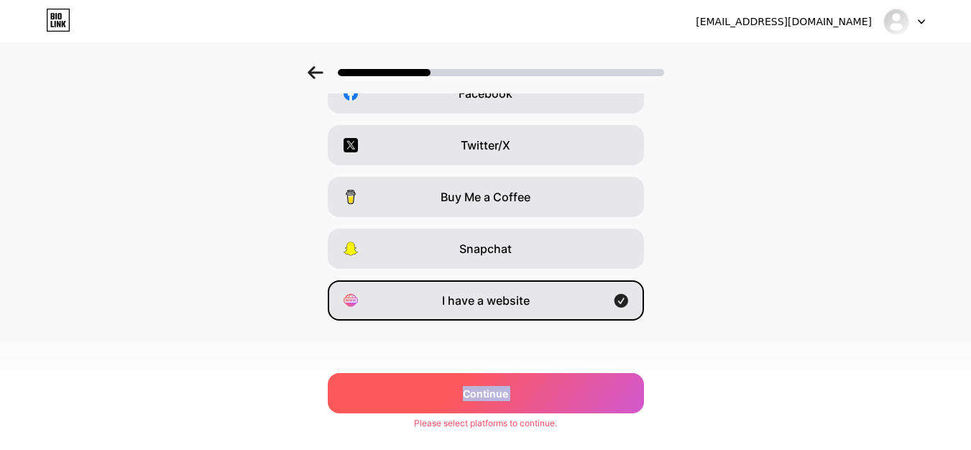
click at [565, 388] on div "Continue" at bounding box center [486, 393] width 316 height 40
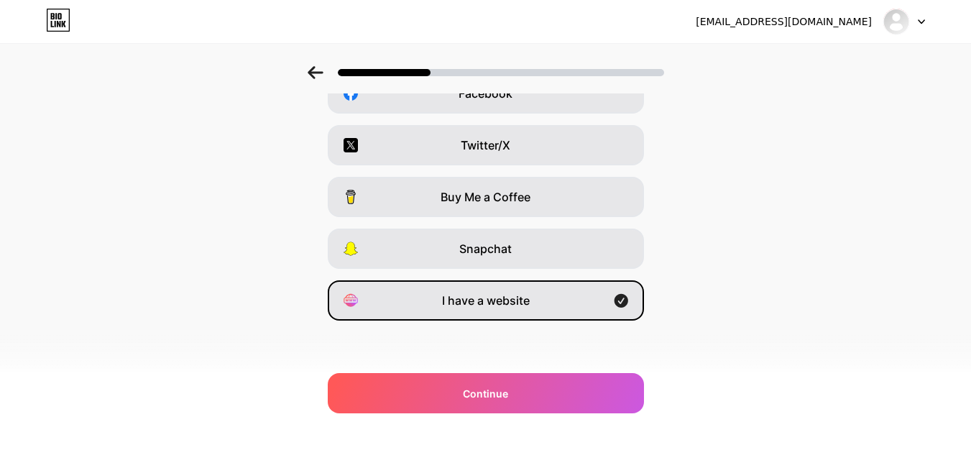
click at [794, 325] on div "Which platforms are you on? Instagram YouTube TikTok Facebook Twitter/X Buy Me …" at bounding box center [485, 127] width 971 height 532
